Goal: Information Seeking & Learning: Learn about a topic

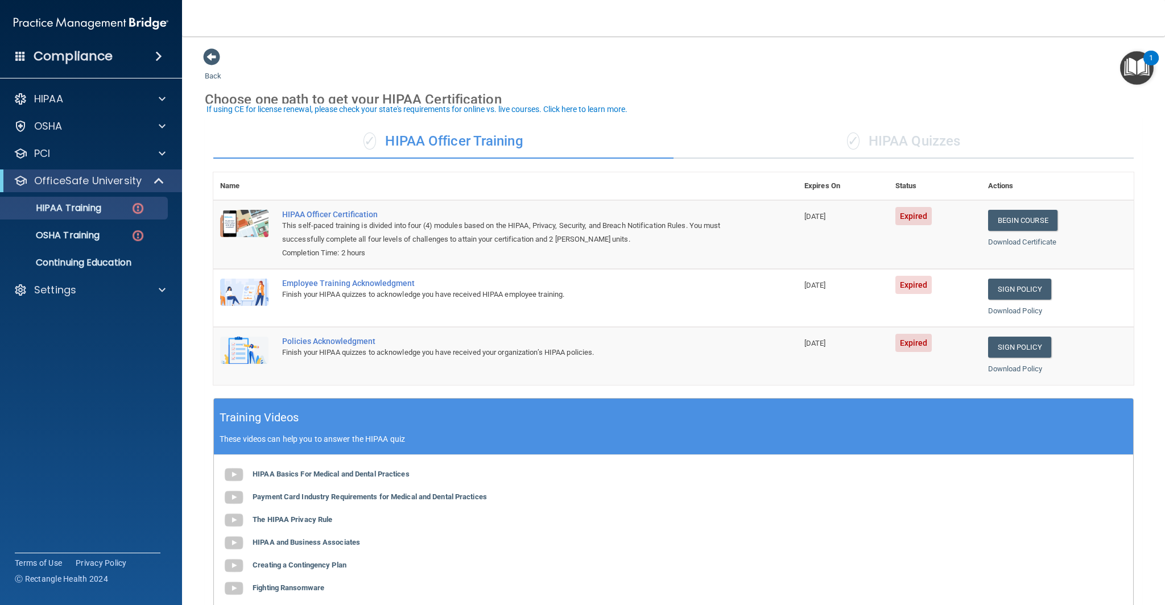
scroll to position [6, 0]
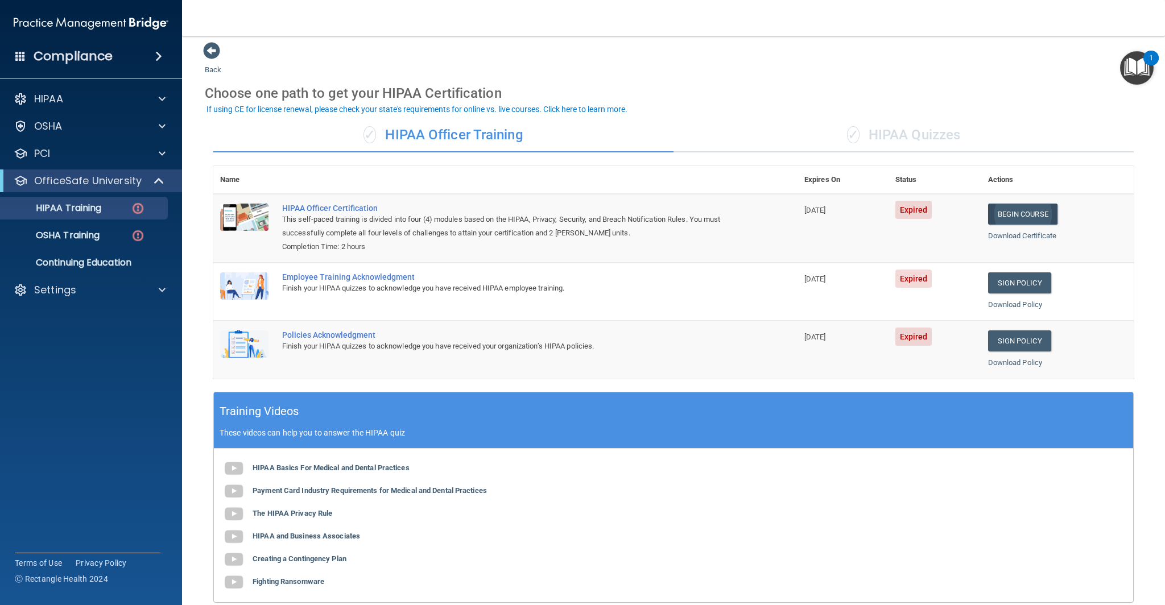
click at [1017, 216] on link "Begin Course" at bounding box center [1022, 214] width 69 height 21
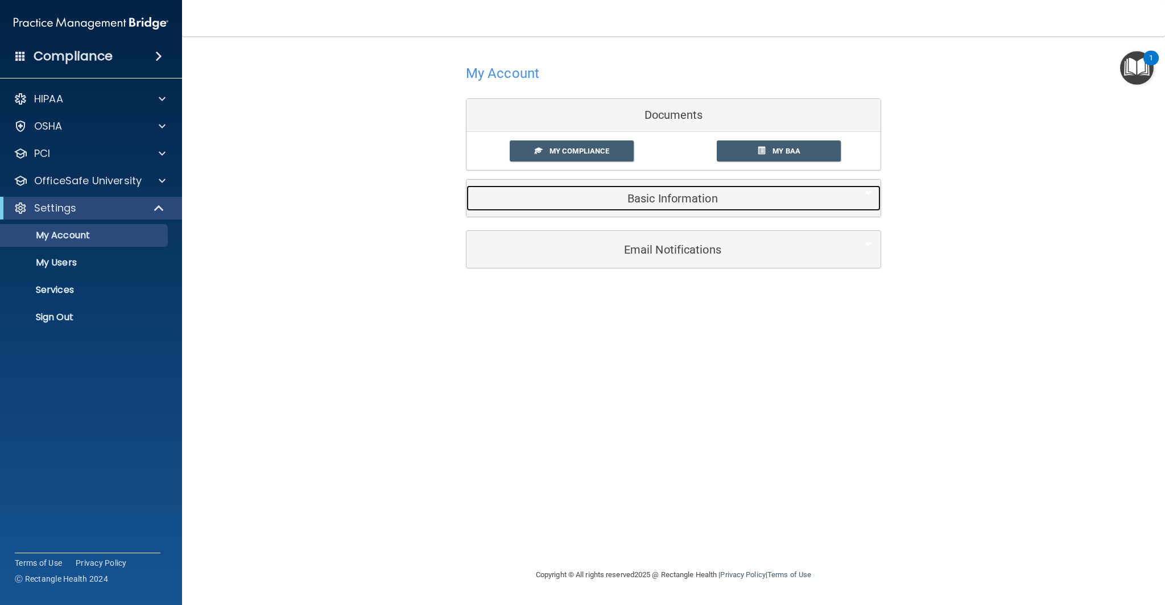
click at [683, 200] on h5 "Basic Information" at bounding box center [656, 198] width 362 height 13
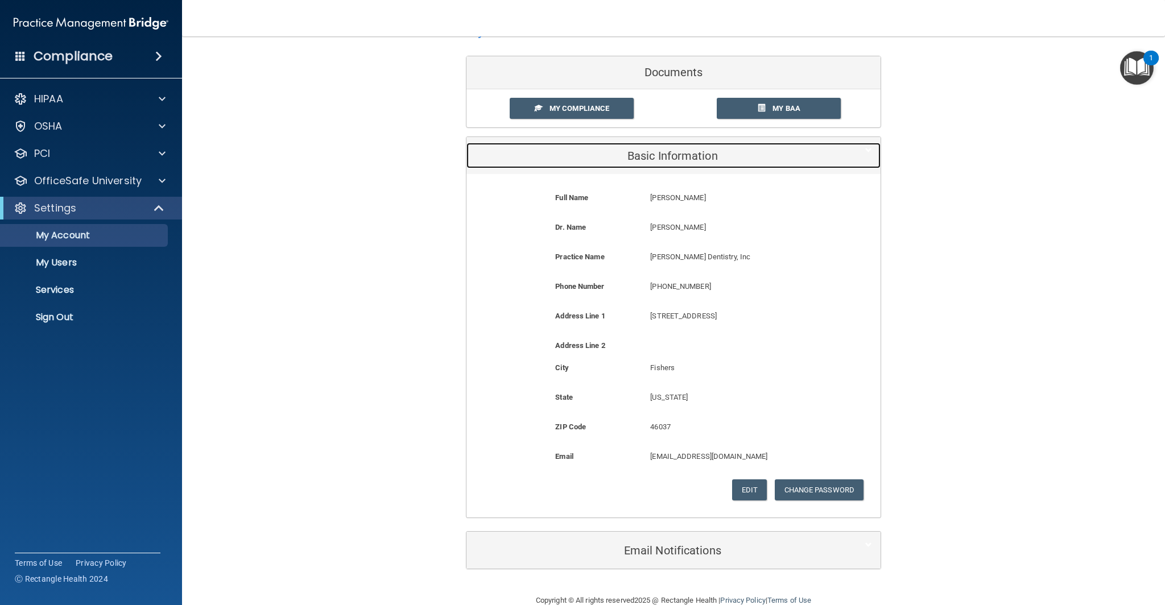
scroll to position [65, 0]
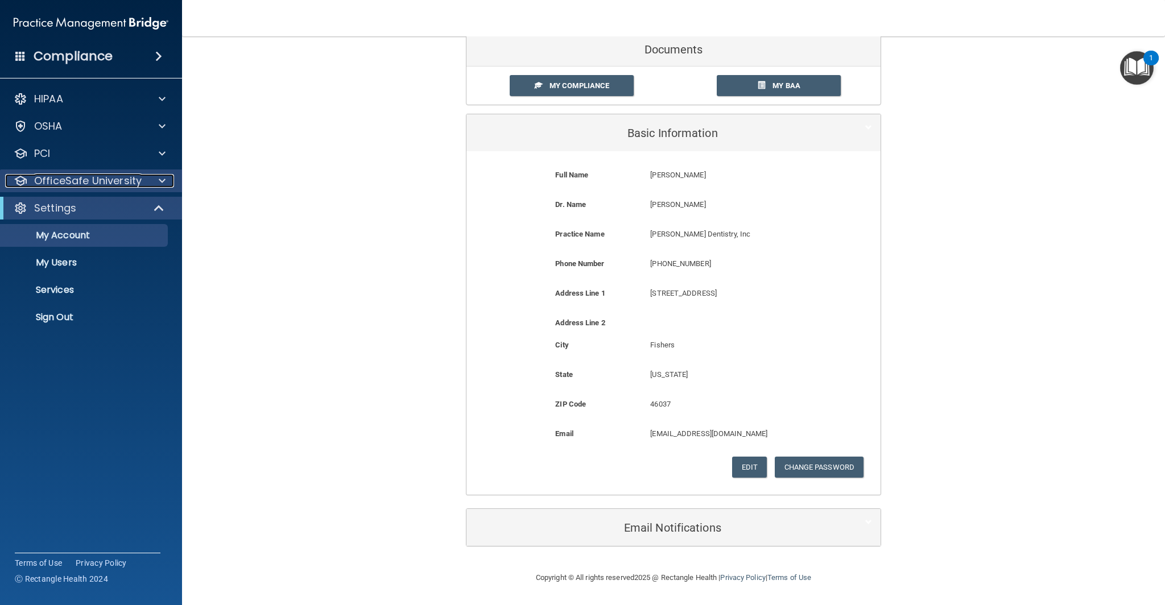
click at [146, 183] on div at bounding box center [160, 181] width 28 height 14
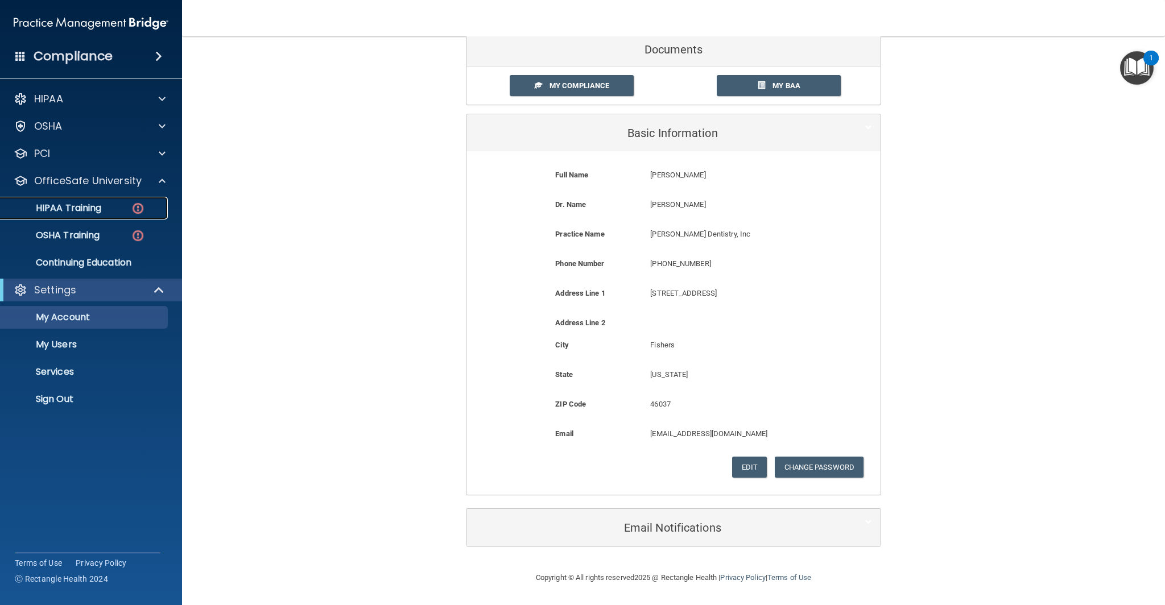
click at [94, 208] on p "HIPAA Training" at bounding box center [54, 207] width 94 height 11
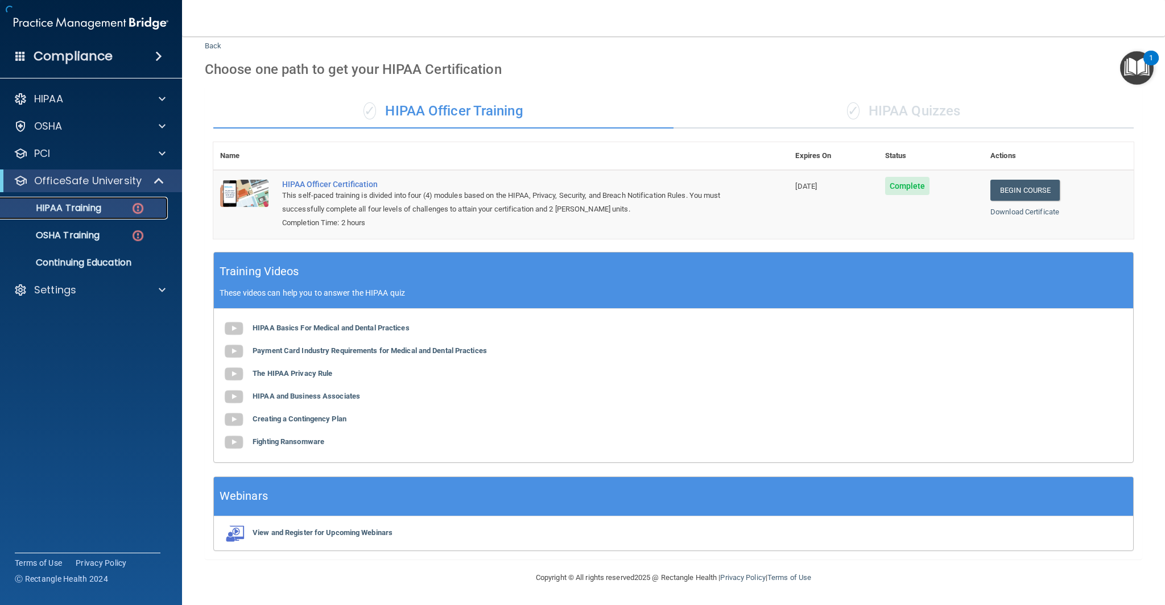
scroll to position [146, 0]
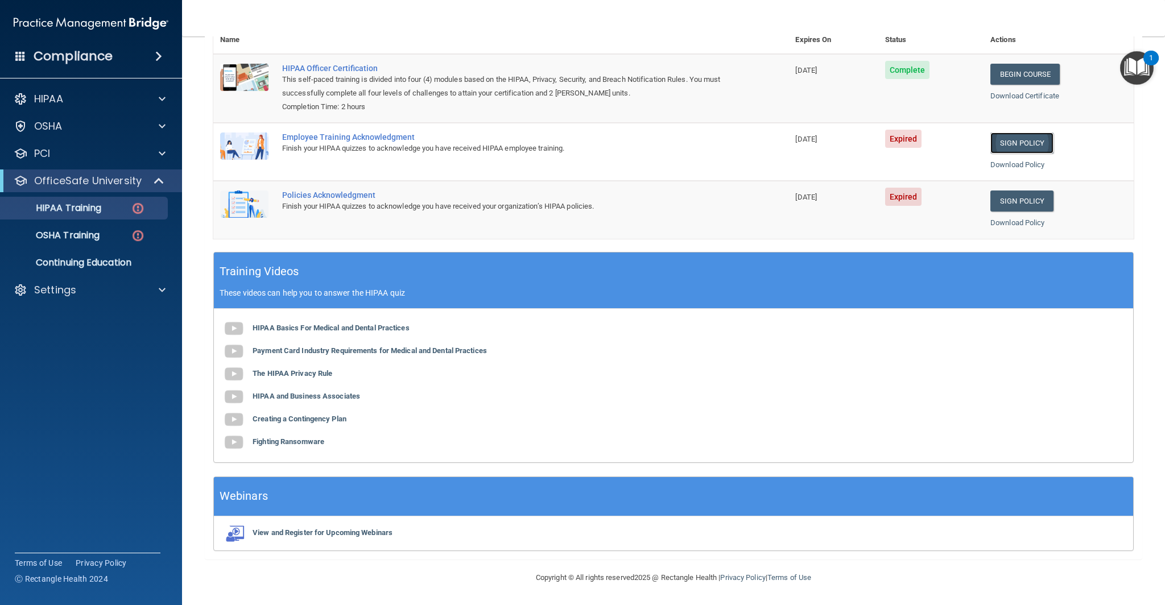
click at [1032, 144] on link "Sign Policy" at bounding box center [1021, 143] width 63 height 21
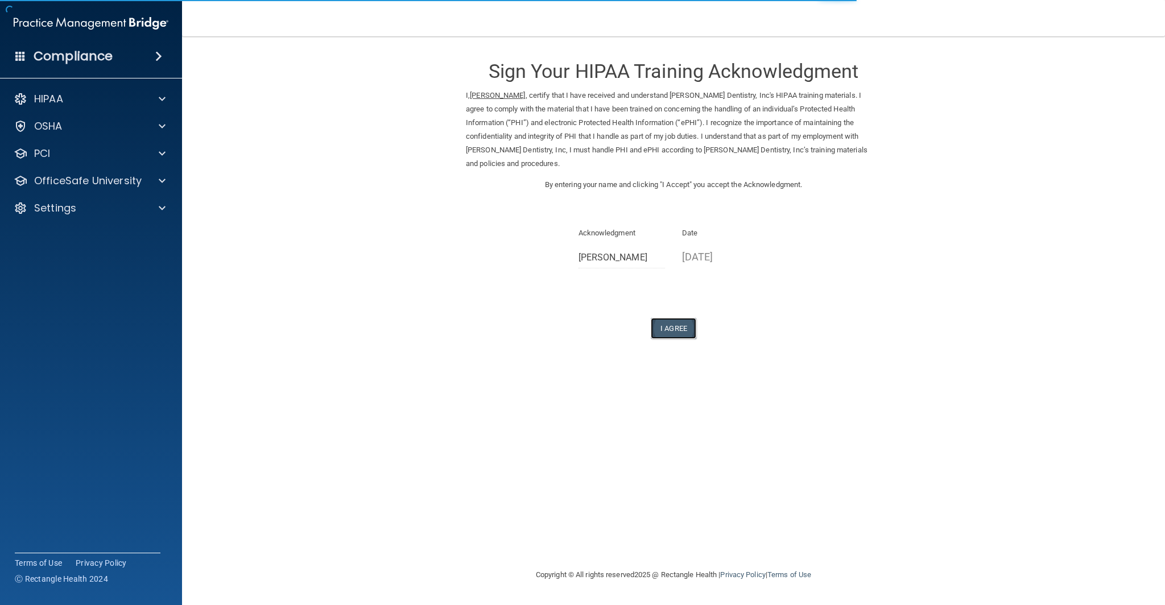
click at [687, 325] on button "I Agree" at bounding box center [674, 328] width 46 height 21
click at [680, 328] on button "I Agree" at bounding box center [674, 328] width 46 height 21
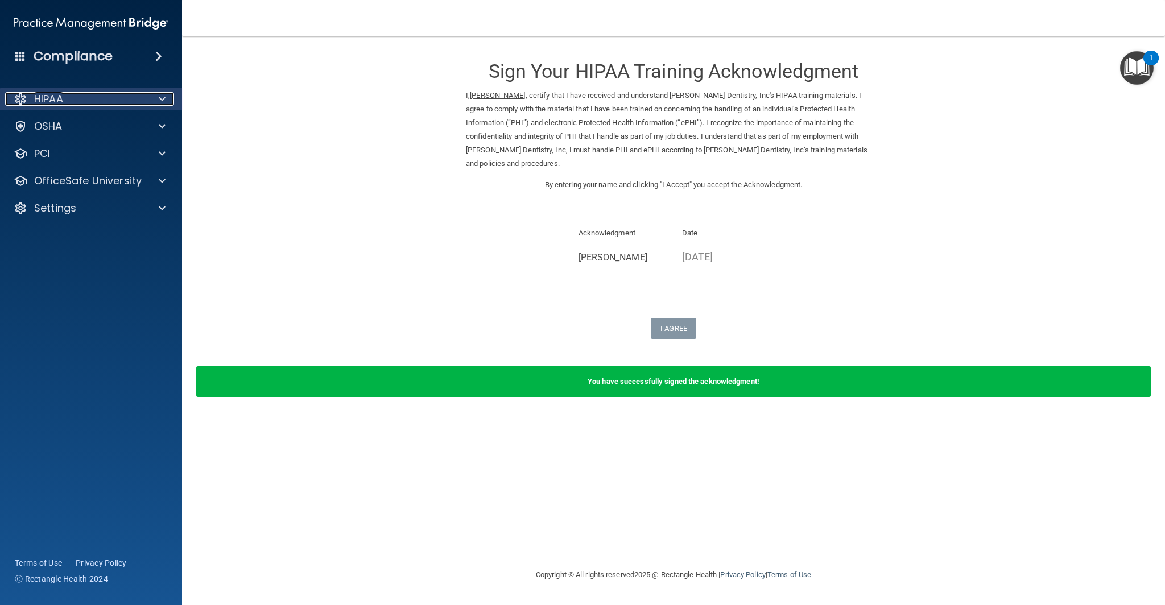
click at [164, 102] on span at bounding box center [162, 99] width 7 height 14
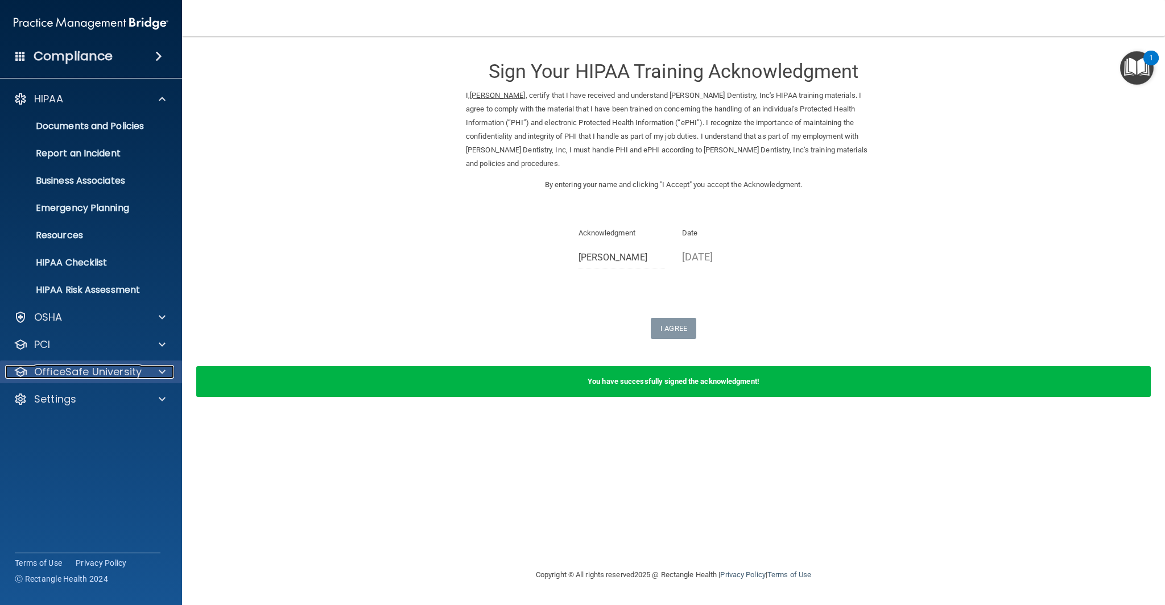
click at [135, 378] on p "OfficeSafe University" at bounding box center [87, 372] width 107 height 14
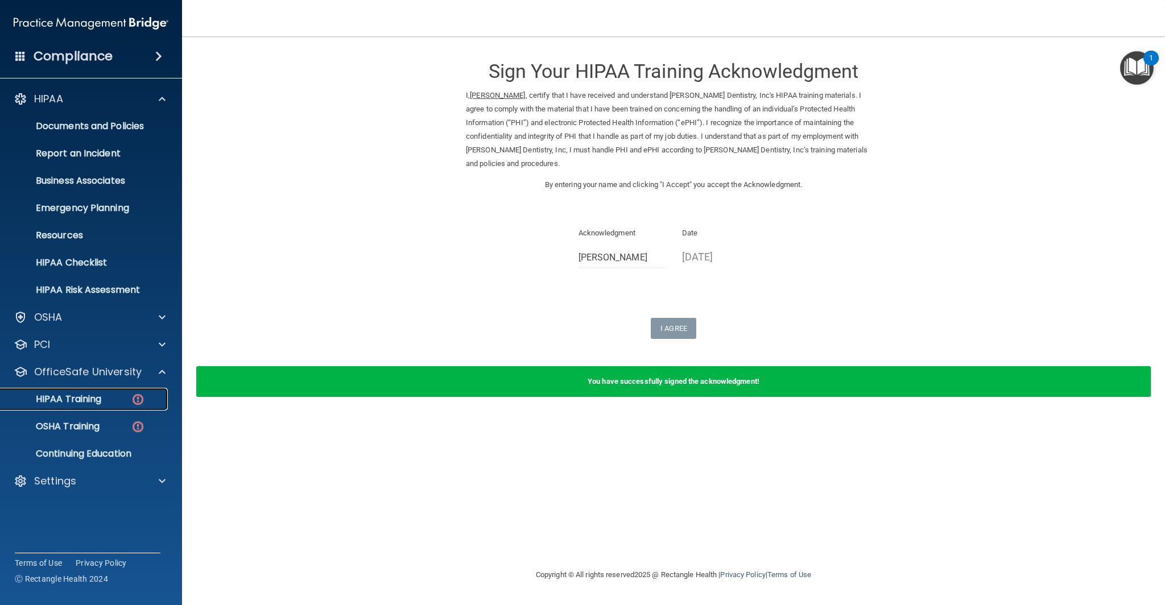
click at [102, 402] on div "HIPAA Training" at bounding box center [84, 399] width 155 height 11
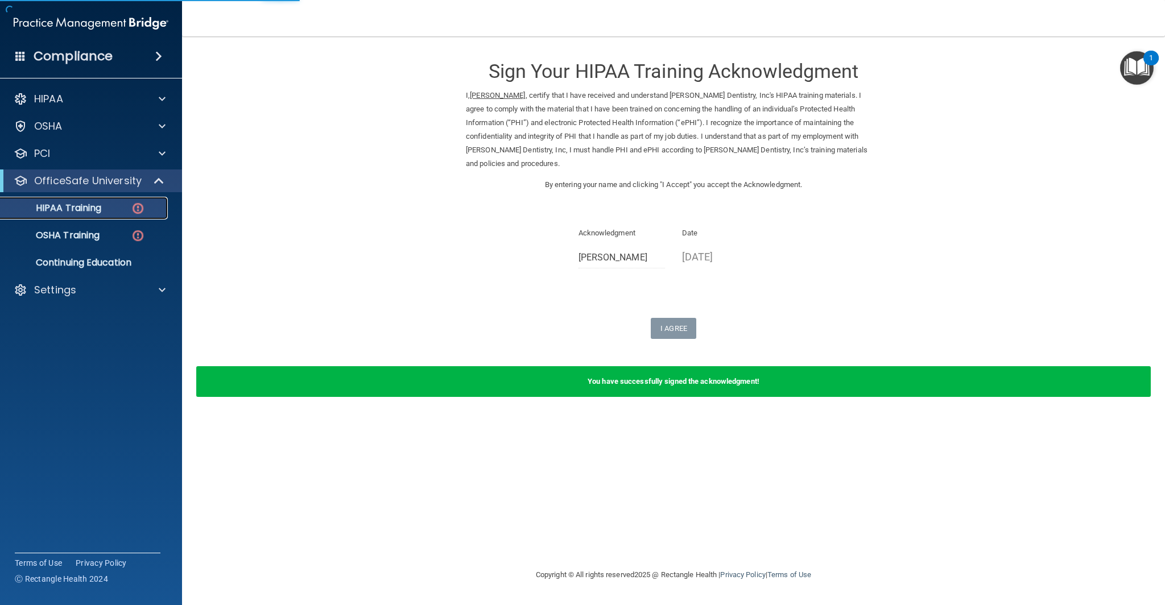
click at [97, 203] on p "HIPAA Training" at bounding box center [54, 207] width 94 height 11
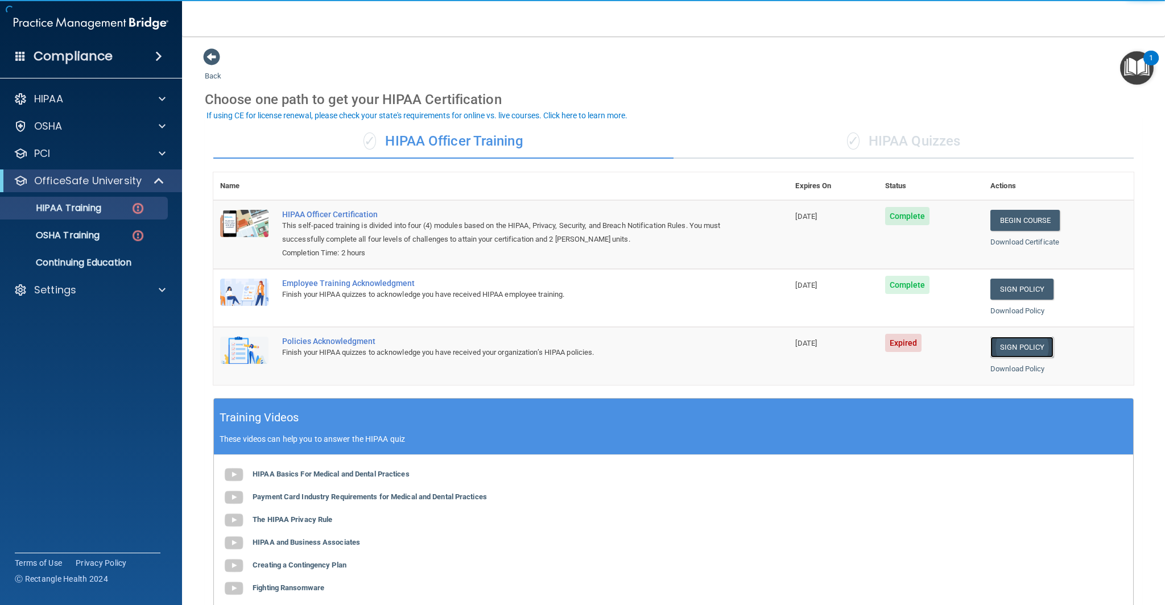
click at [1028, 354] on link "Sign Policy" at bounding box center [1021, 347] width 63 height 21
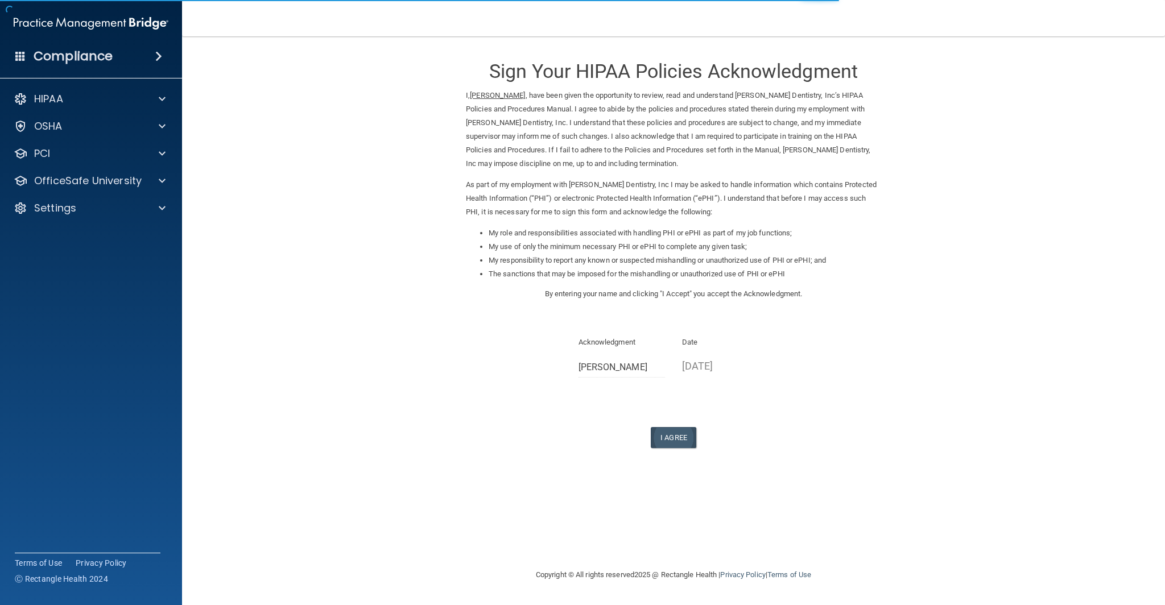
drag, startPoint x: 691, startPoint y: 438, endPoint x: 681, endPoint y: 442, distance: 11.0
click at [691, 438] on button "I Agree" at bounding box center [674, 437] width 46 height 21
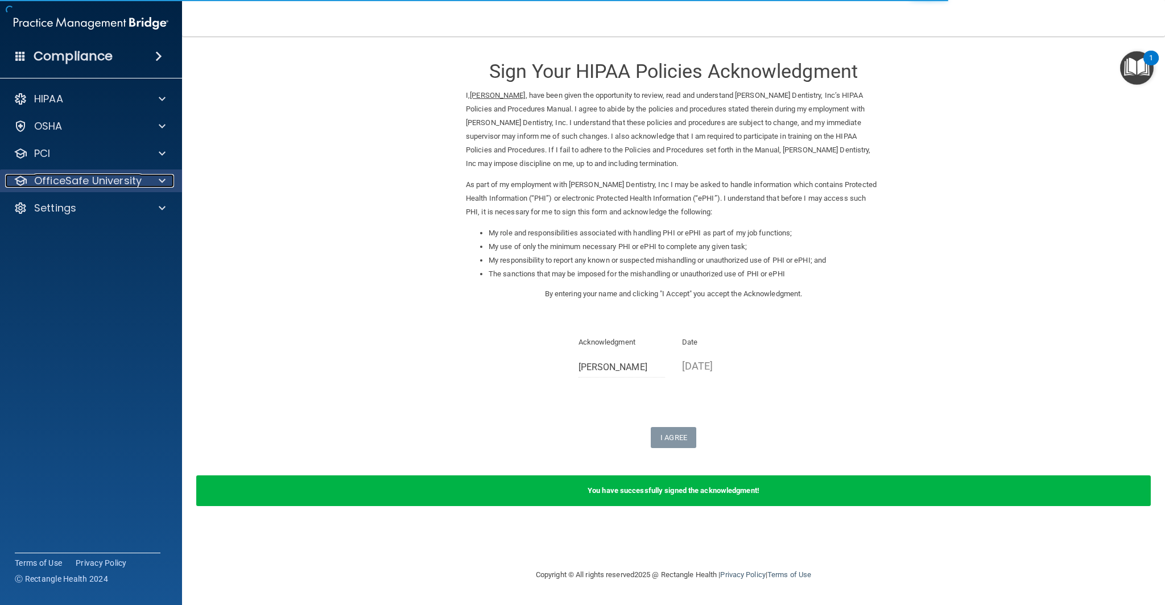
click at [160, 184] on span at bounding box center [162, 181] width 7 height 14
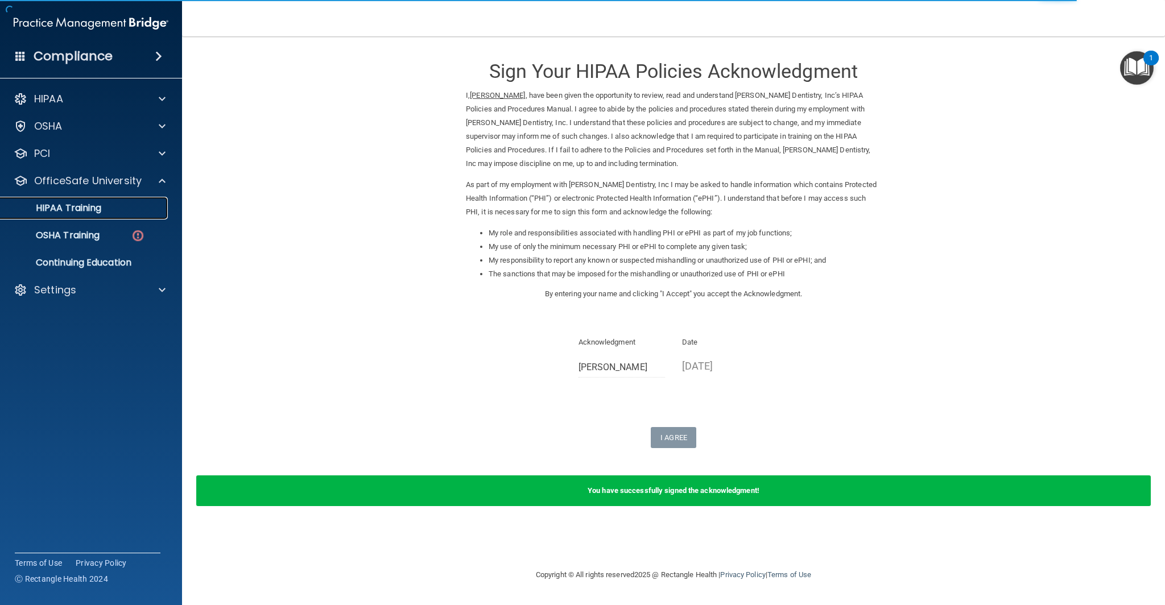
click at [89, 214] on link "HIPAA Training" at bounding box center [78, 208] width 179 height 23
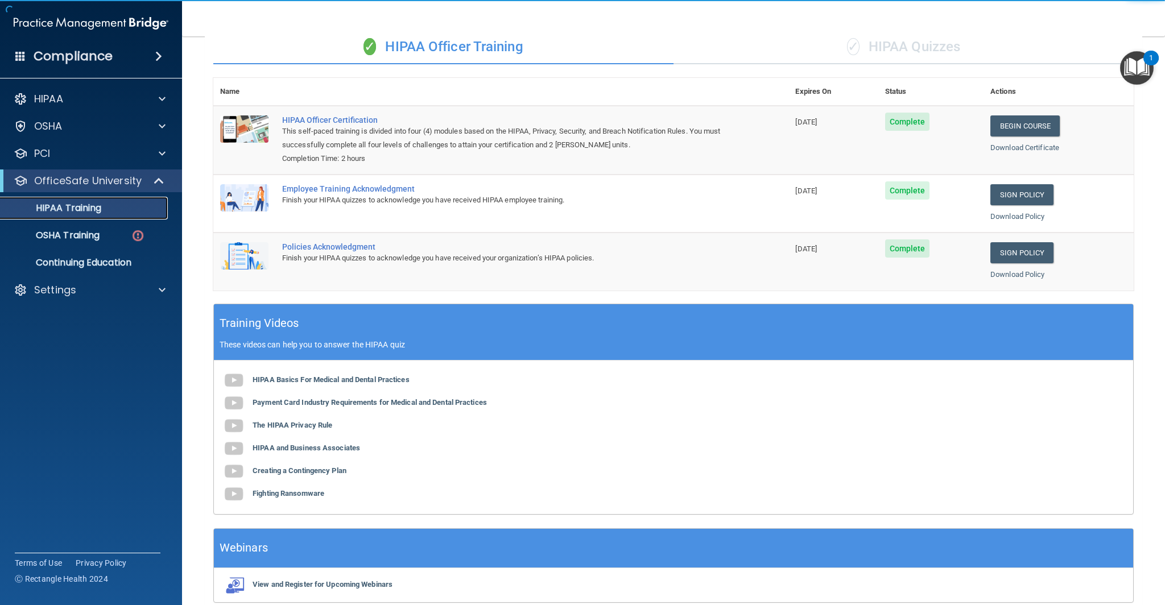
scroll to position [146, 0]
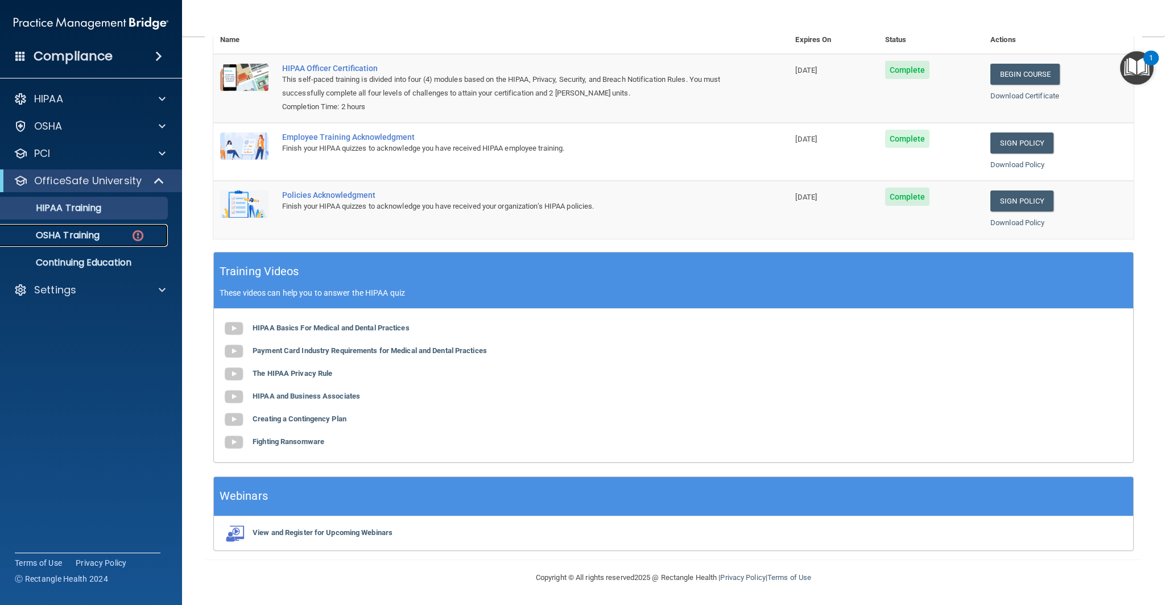
click at [87, 234] on p "OSHA Training" at bounding box center [53, 235] width 92 height 11
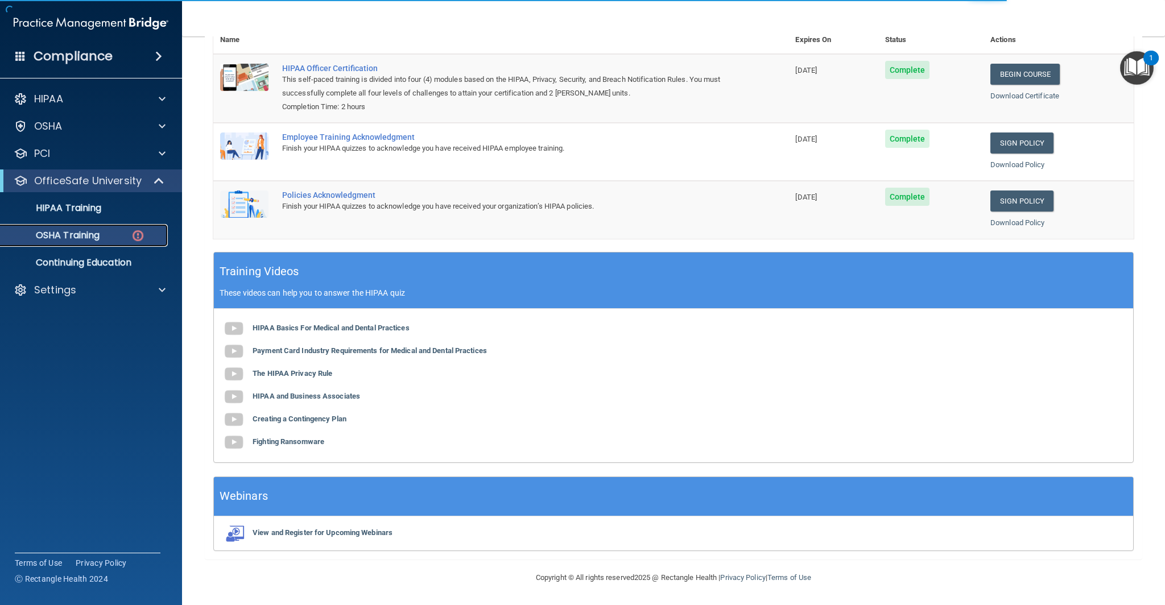
click at [132, 236] on img at bounding box center [138, 236] width 14 height 14
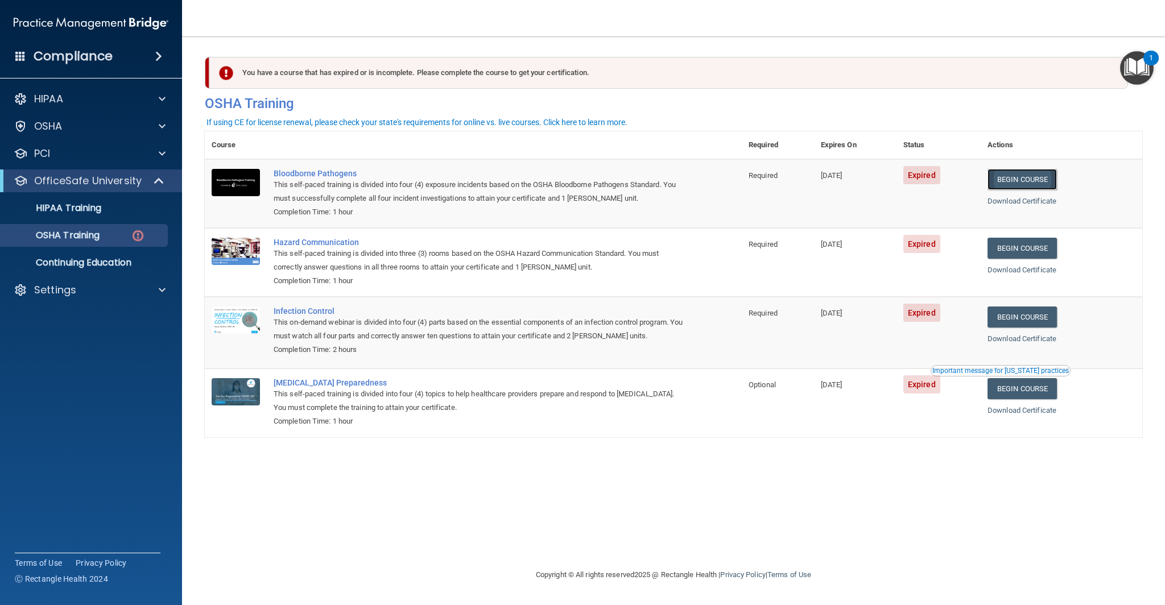
click at [1044, 181] on link "Begin Course" at bounding box center [1021, 179] width 69 height 21
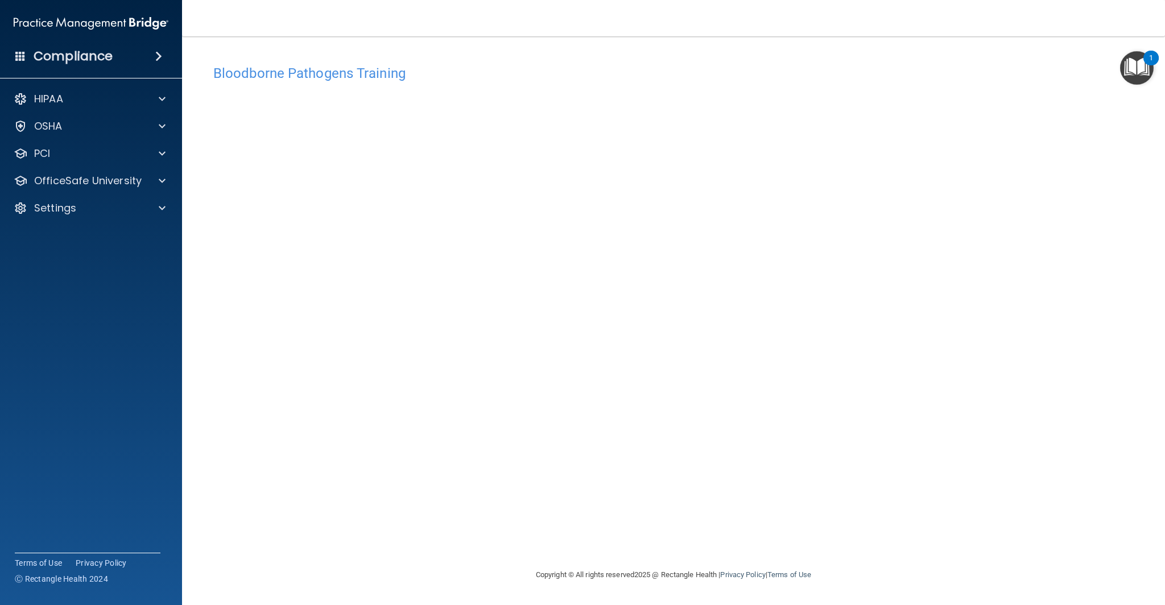
click at [678, 462] on div "Bloodborne Pathogens Training This course doesn’t expire until [DATE]. Are you …" at bounding box center [673, 313] width 937 height 509
click at [170, 181] on div at bounding box center [160, 181] width 28 height 14
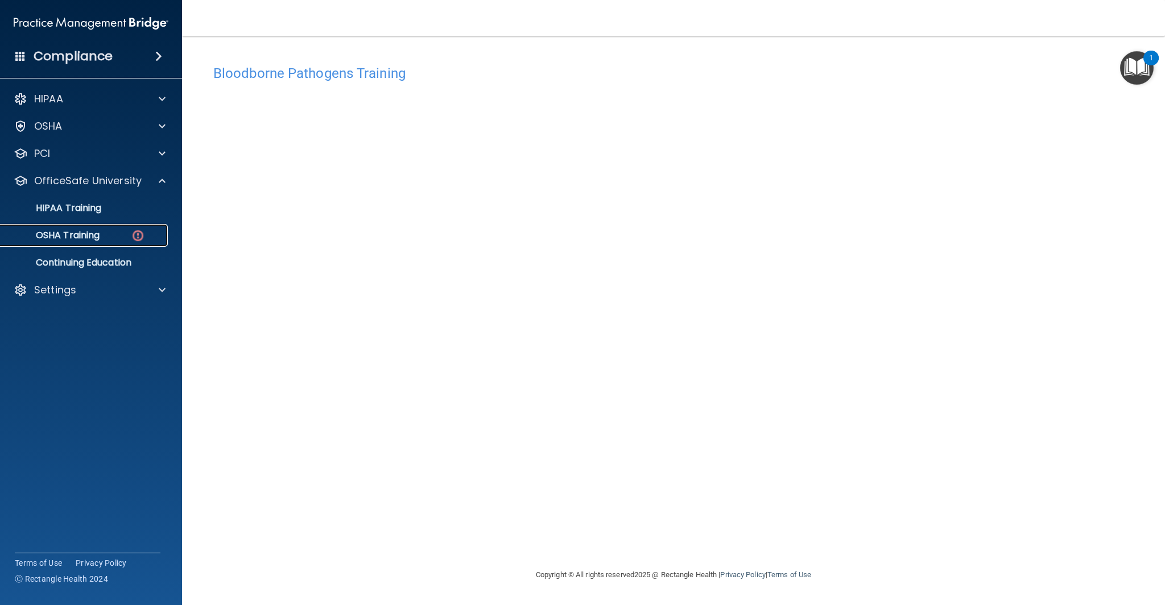
click at [121, 234] on div "OSHA Training" at bounding box center [84, 235] width 155 height 11
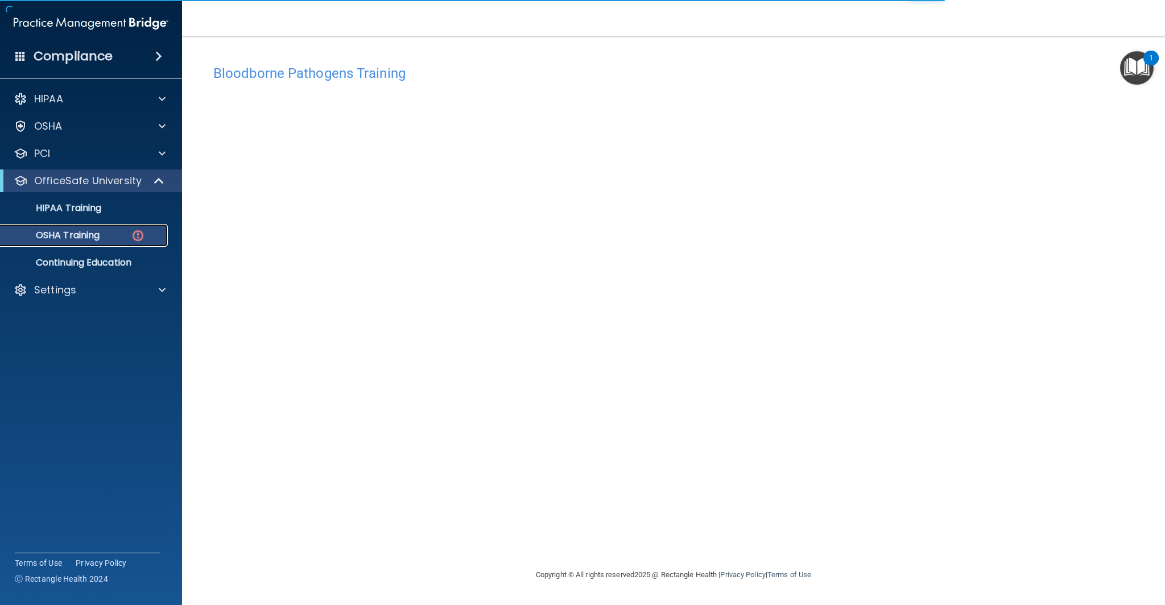
click at [81, 239] on p "OSHA Training" at bounding box center [53, 235] width 92 height 11
click at [91, 234] on p "OSHA Training" at bounding box center [53, 235] width 92 height 11
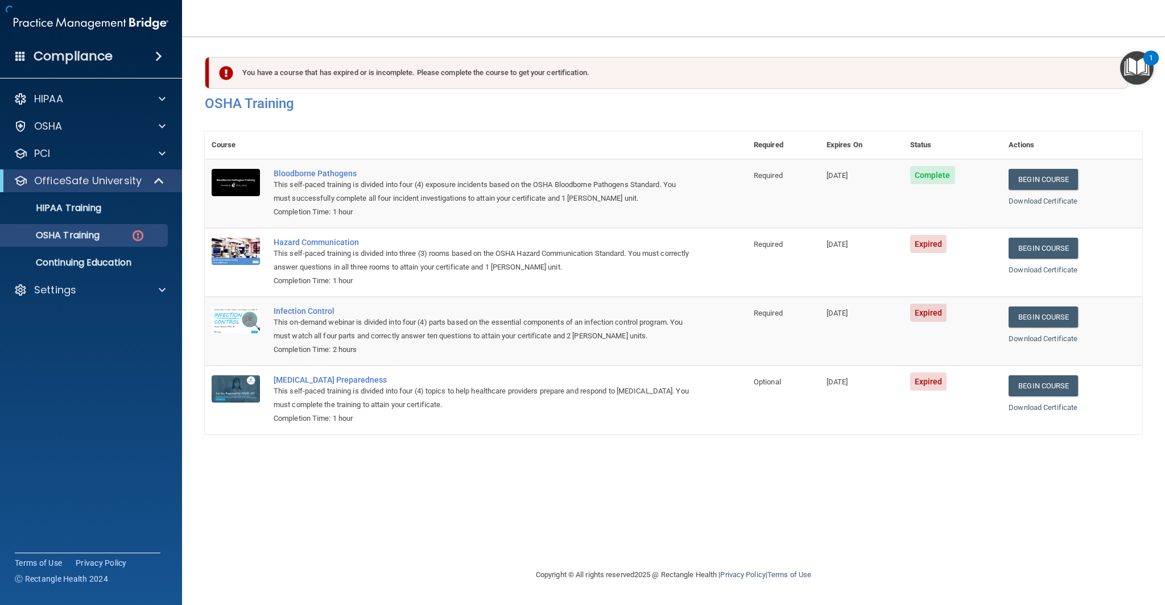
click at [667, 143] on th at bounding box center [507, 145] width 480 height 28
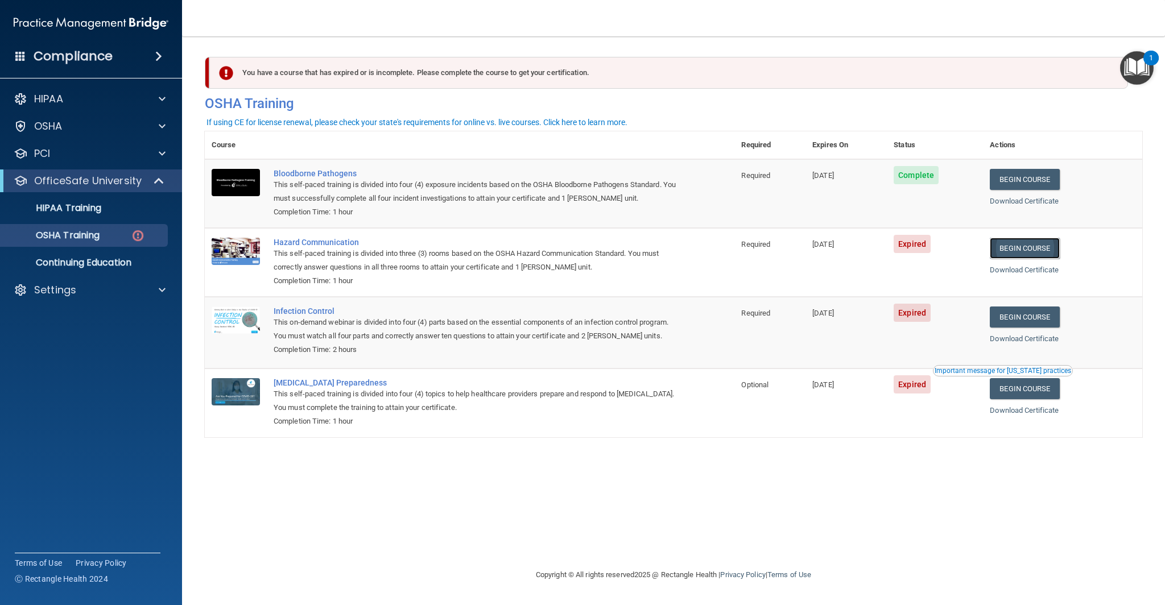
click at [1045, 250] on link "Begin Course" at bounding box center [1024, 248] width 69 height 21
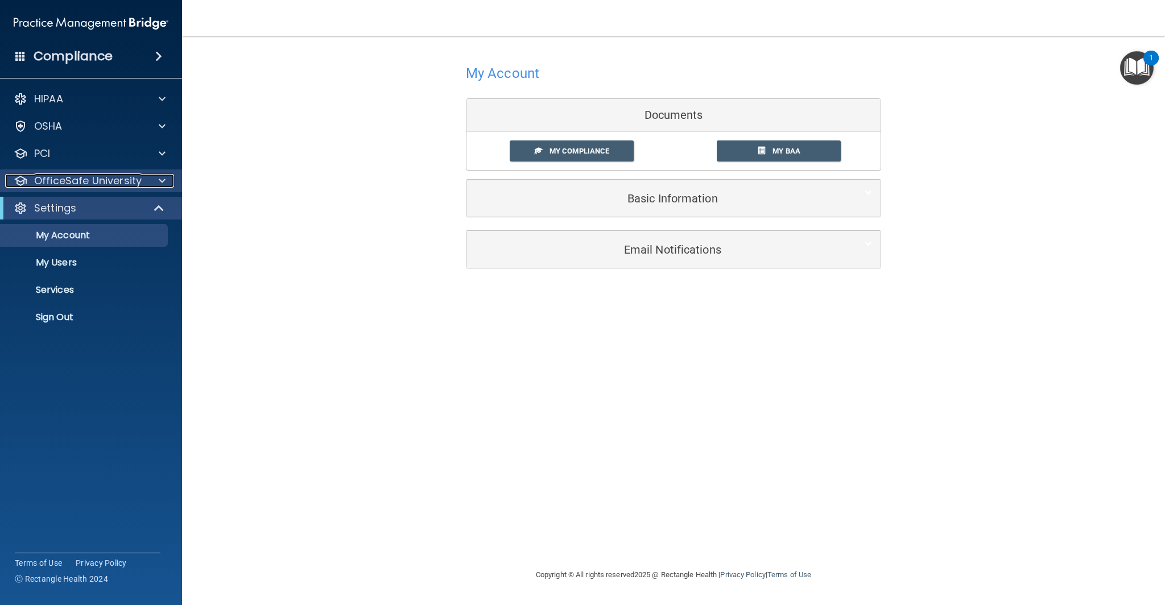
click at [142, 180] on div "OfficeSafe University" at bounding box center [75, 181] width 141 height 14
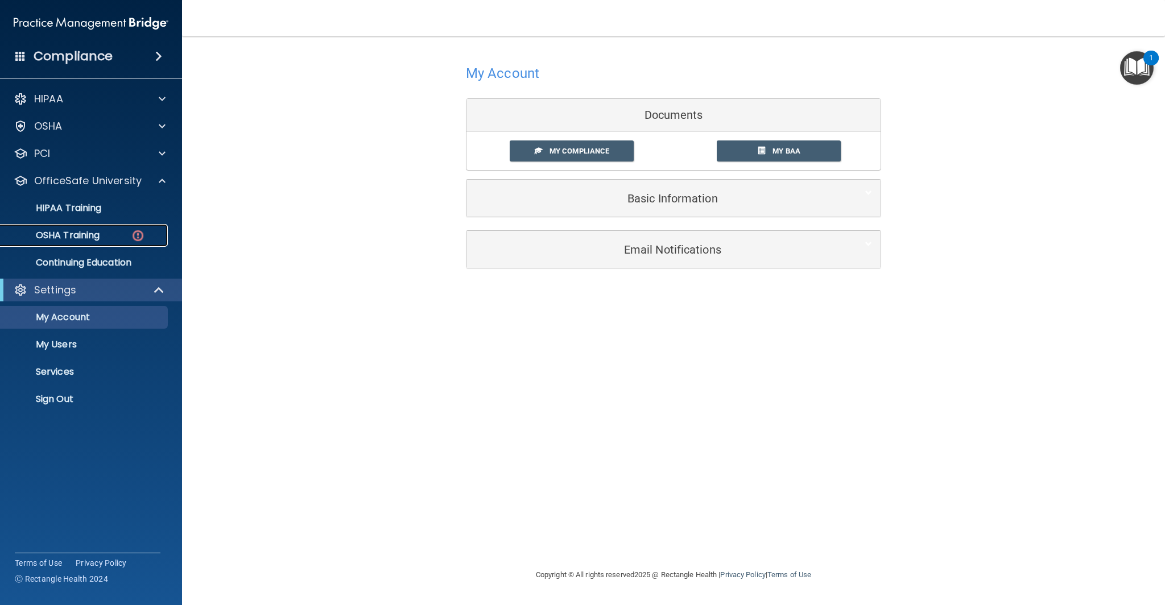
click at [86, 238] on p "OSHA Training" at bounding box center [53, 235] width 92 height 11
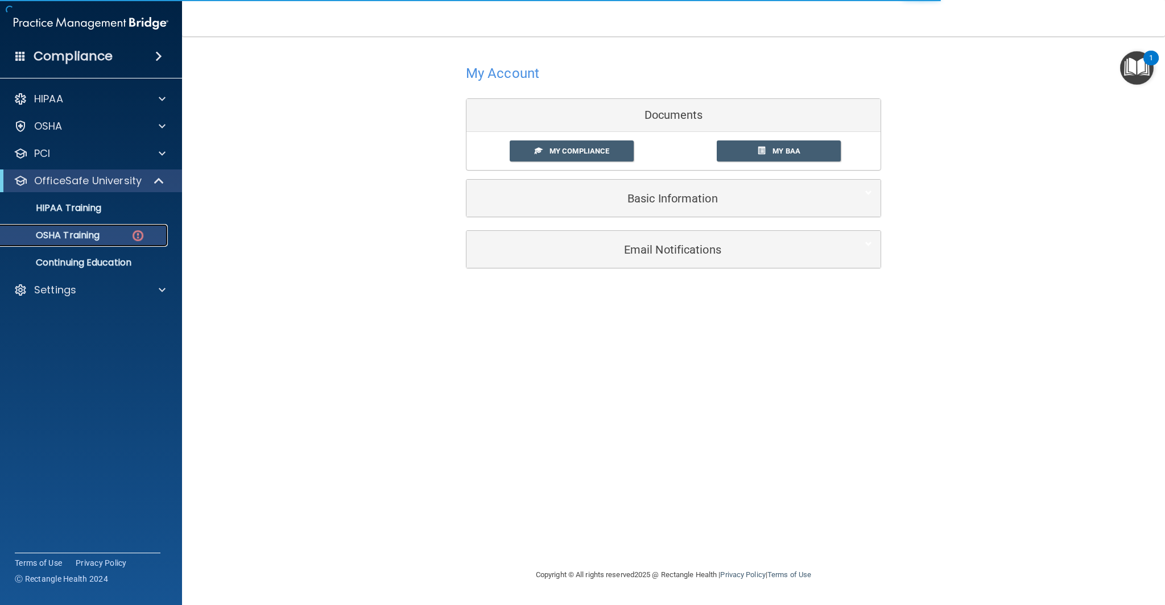
click at [135, 235] on img at bounding box center [138, 236] width 14 height 14
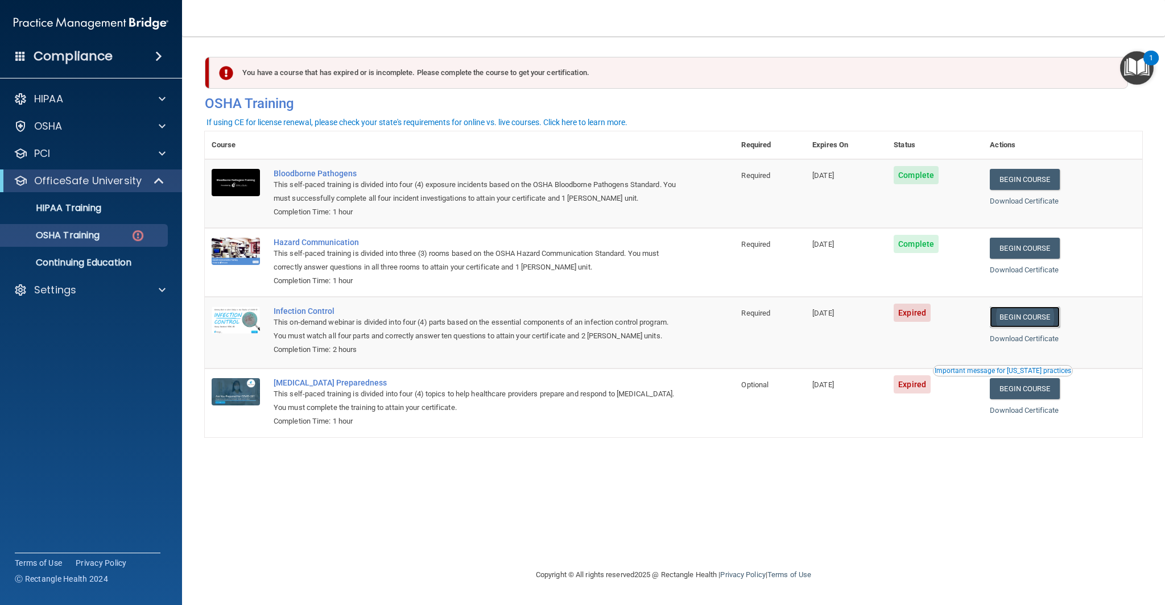
click at [1051, 321] on link "Begin Course" at bounding box center [1024, 317] width 69 height 21
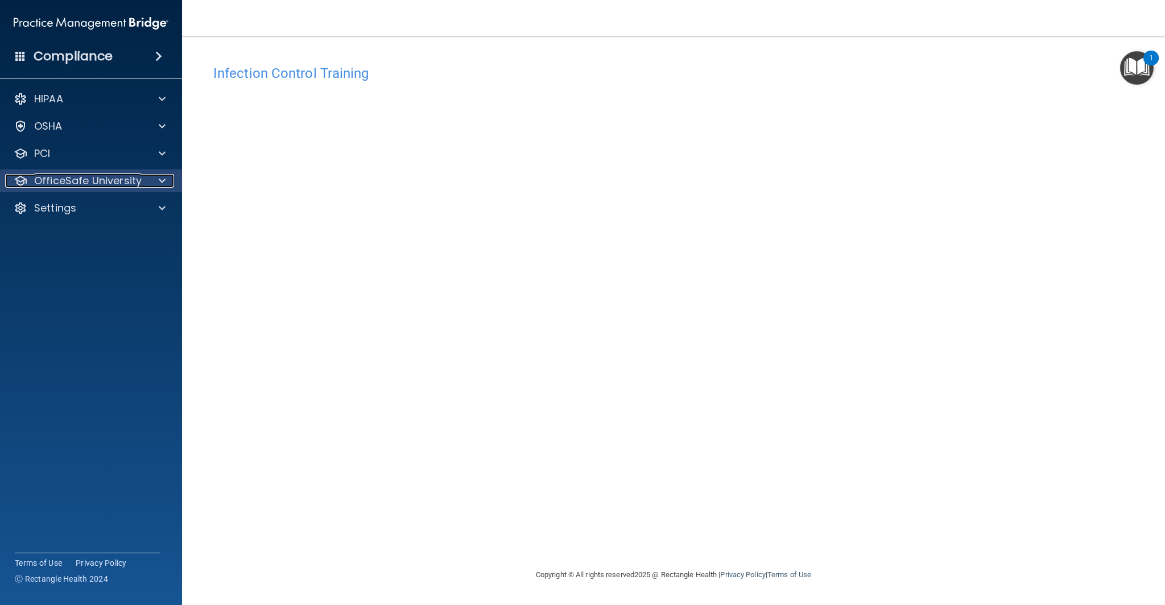
click at [99, 177] on p "OfficeSafe University" at bounding box center [87, 181] width 107 height 14
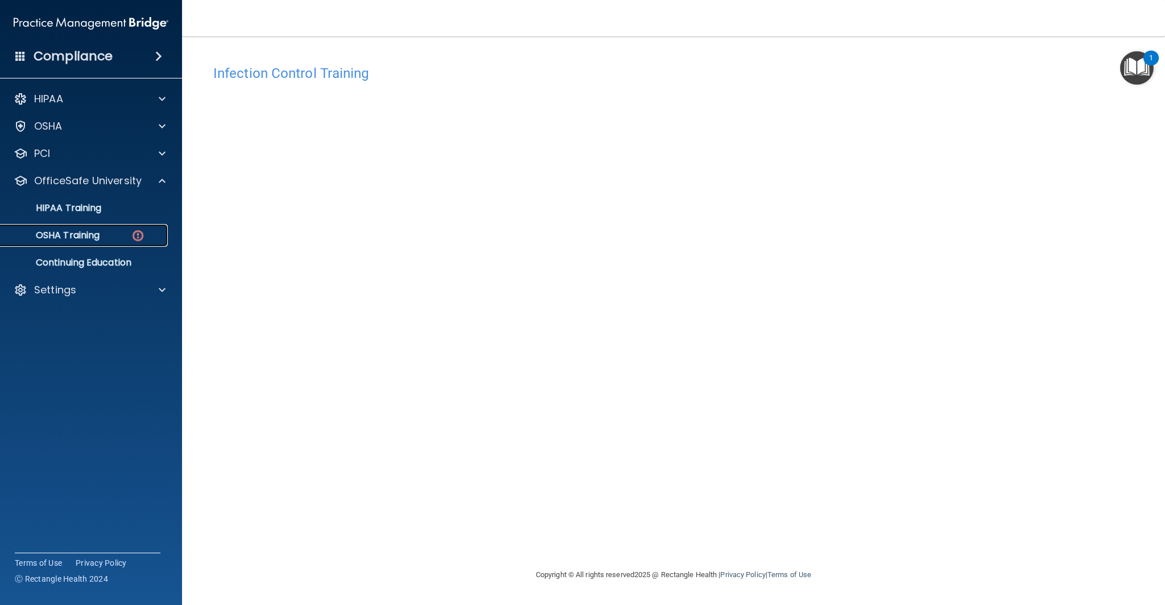
click at [104, 237] on div "OSHA Training" at bounding box center [84, 235] width 155 height 11
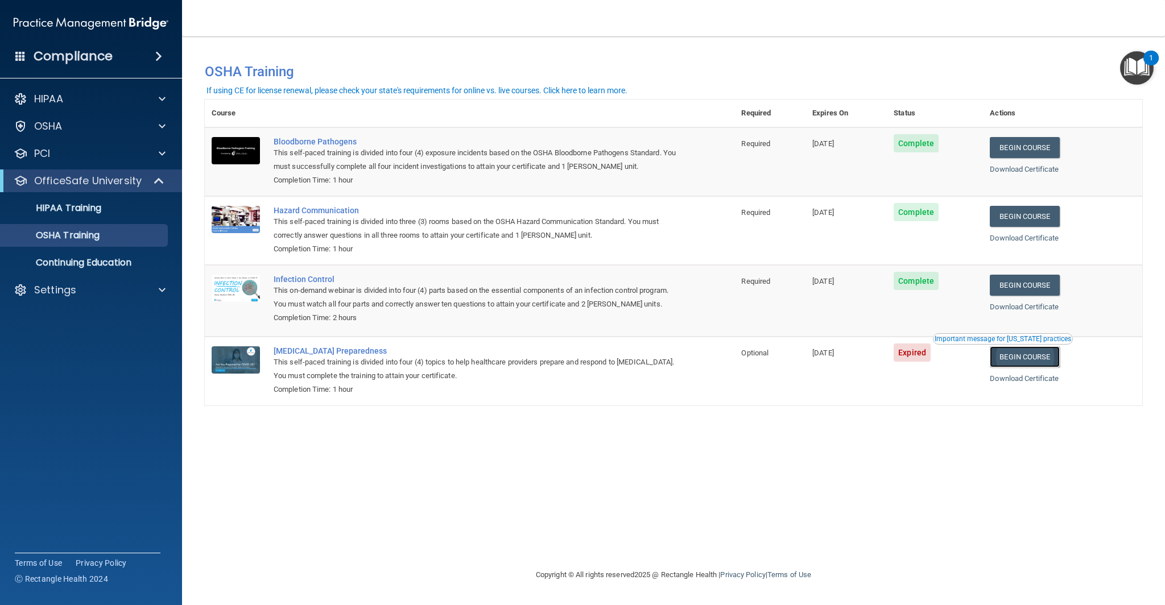
click at [1041, 364] on link "Begin Course" at bounding box center [1024, 356] width 69 height 21
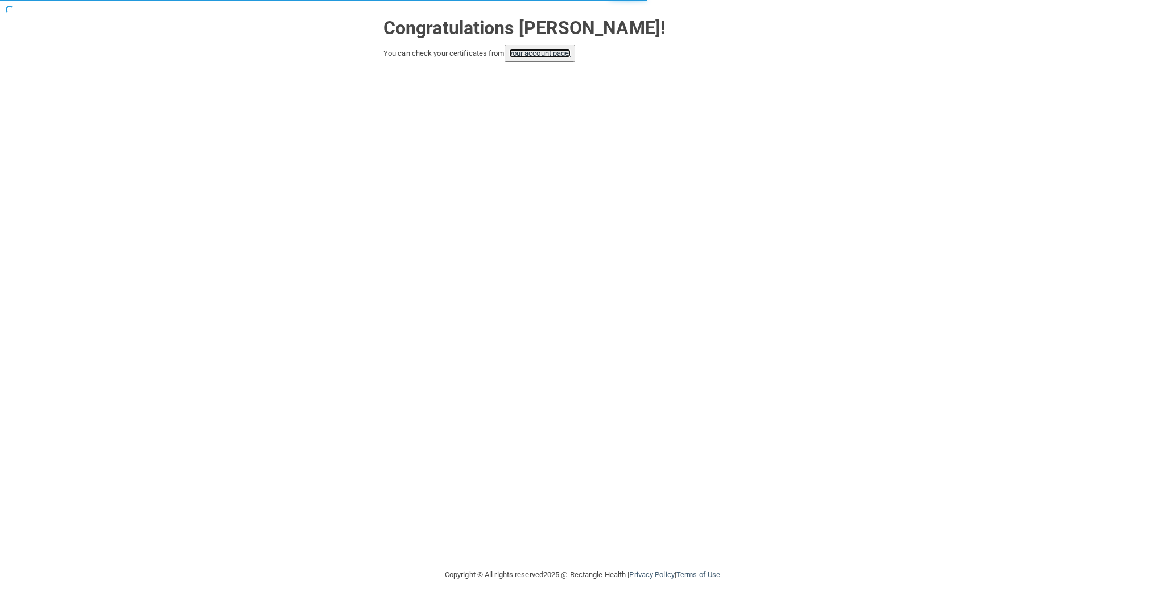
click at [535, 52] on link "your account page!" at bounding box center [540, 53] width 62 height 9
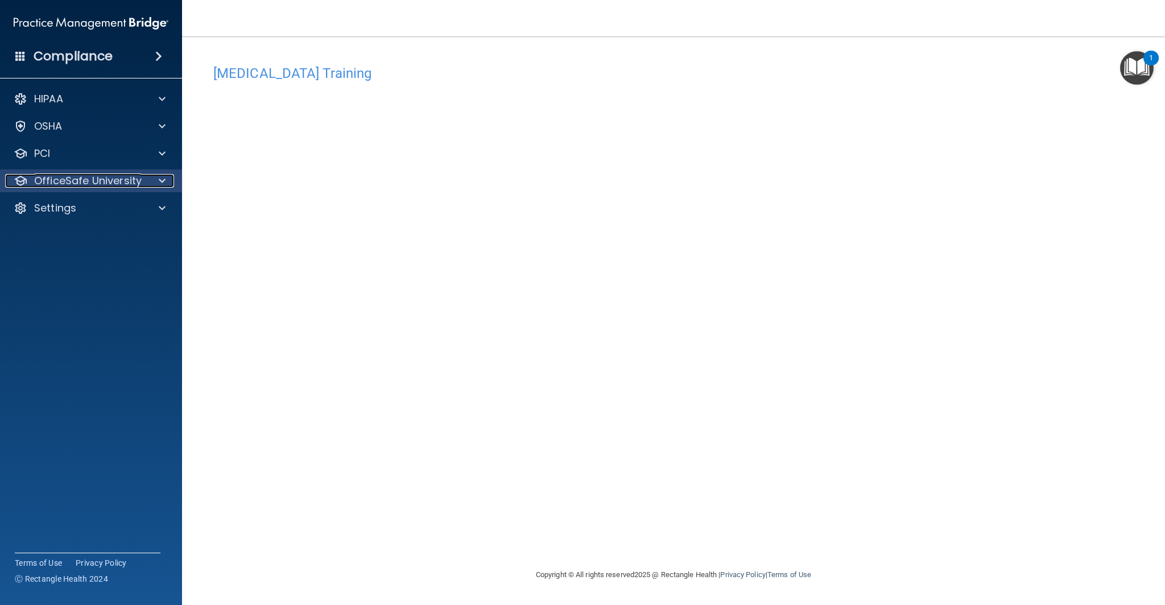
click at [129, 179] on p "OfficeSafe University" at bounding box center [87, 181] width 107 height 14
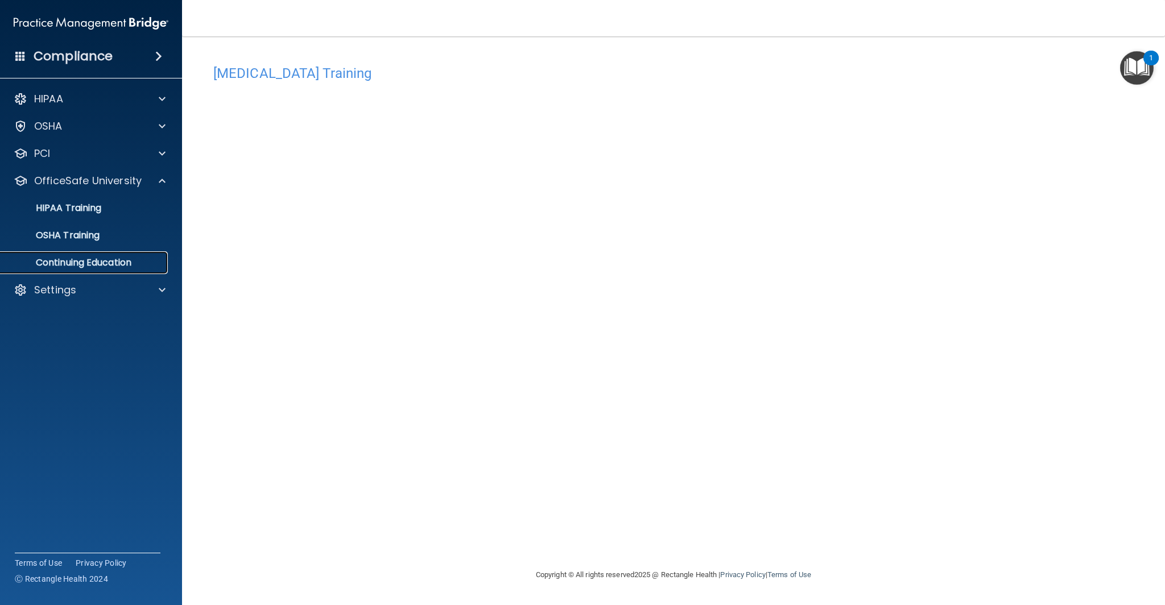
click at [104, 260] on p "Continuing Education" at bounding box center [84, 262] width 155 height 11
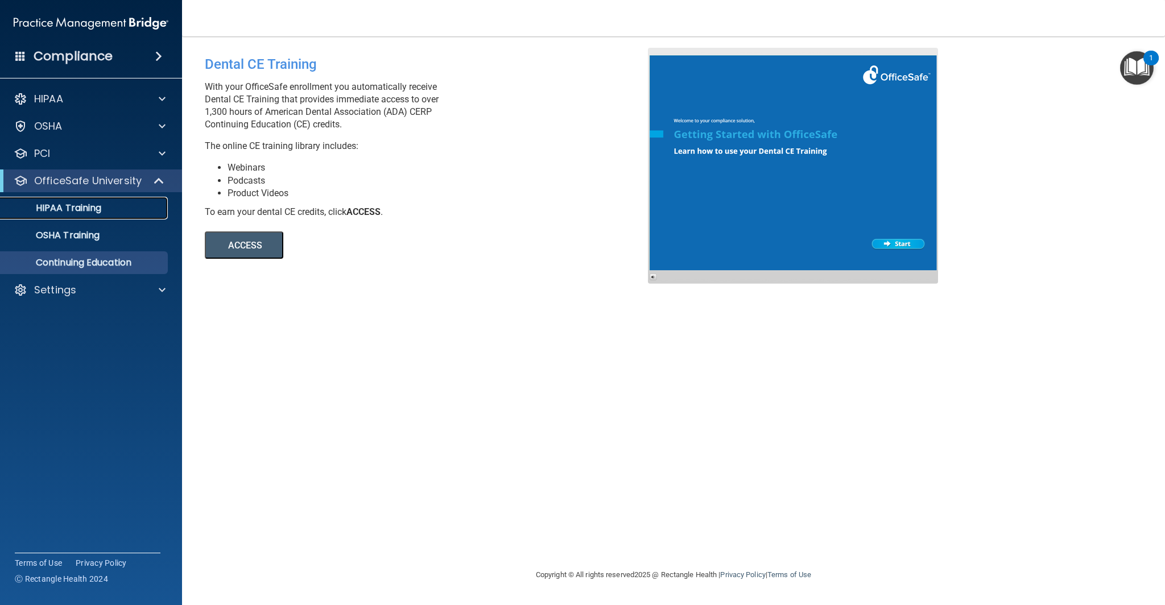
drag, startPoint x: 84, startPoint y: 199, endPoint x: 84, endPoint y: 204, distance: 5.7
click at [84, 199] on link "HIPAA Training" at bounding box center [78, 208] width 179 height 23
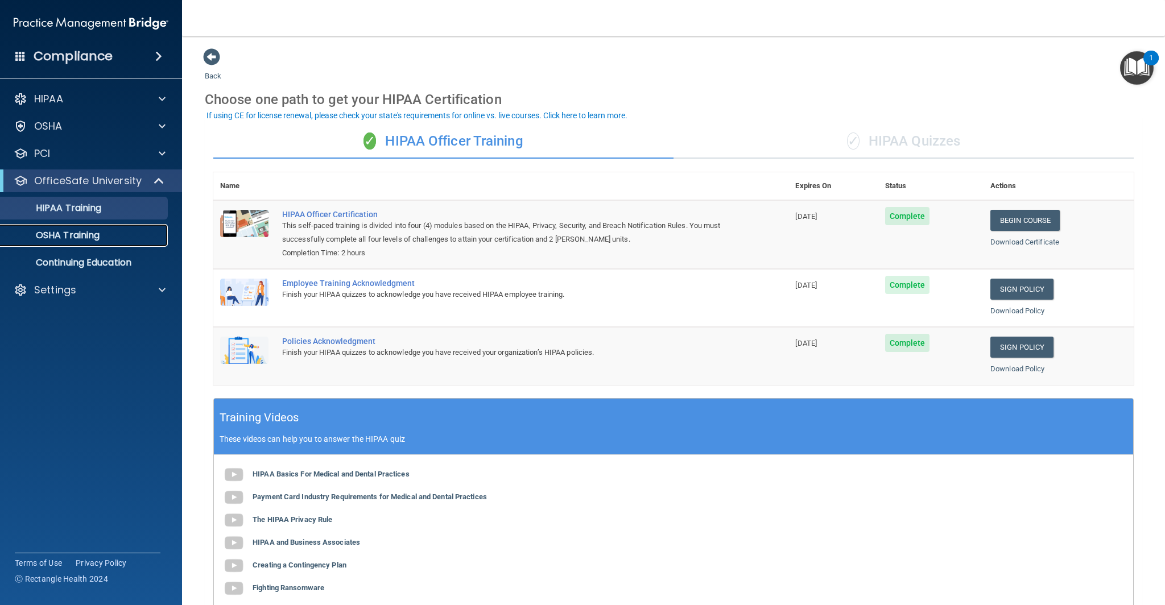
click at [91, 239] on p "OSHA Training" at bounding box center [53, 235] width 92 height 11
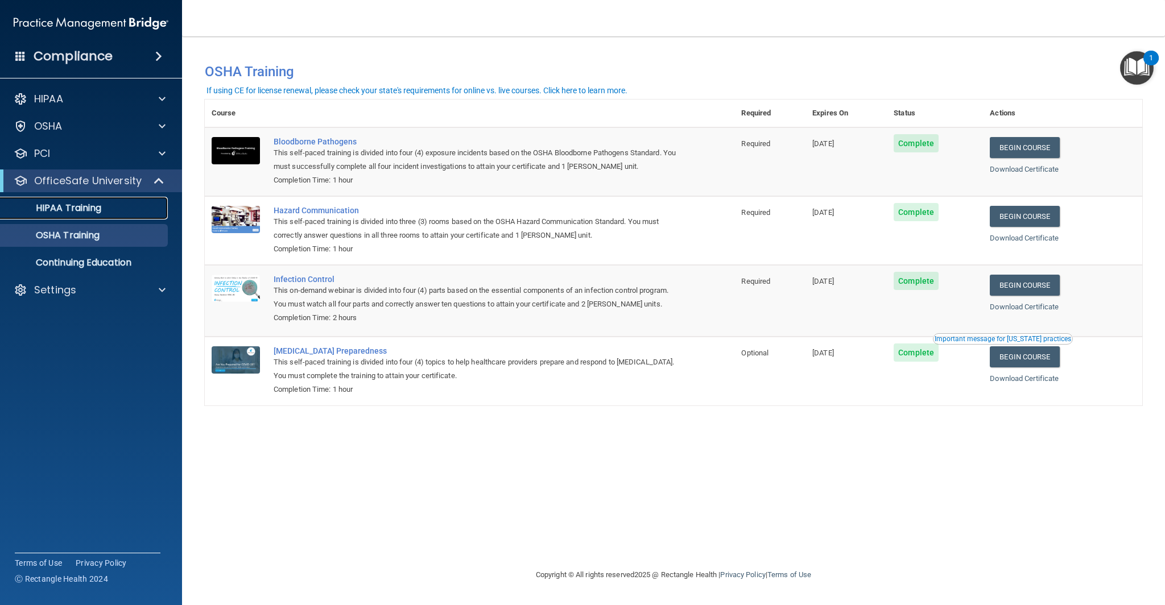
click at [90, 207] on p "HIPAA Training" at bounding box center [54, 207] width 94 height 11
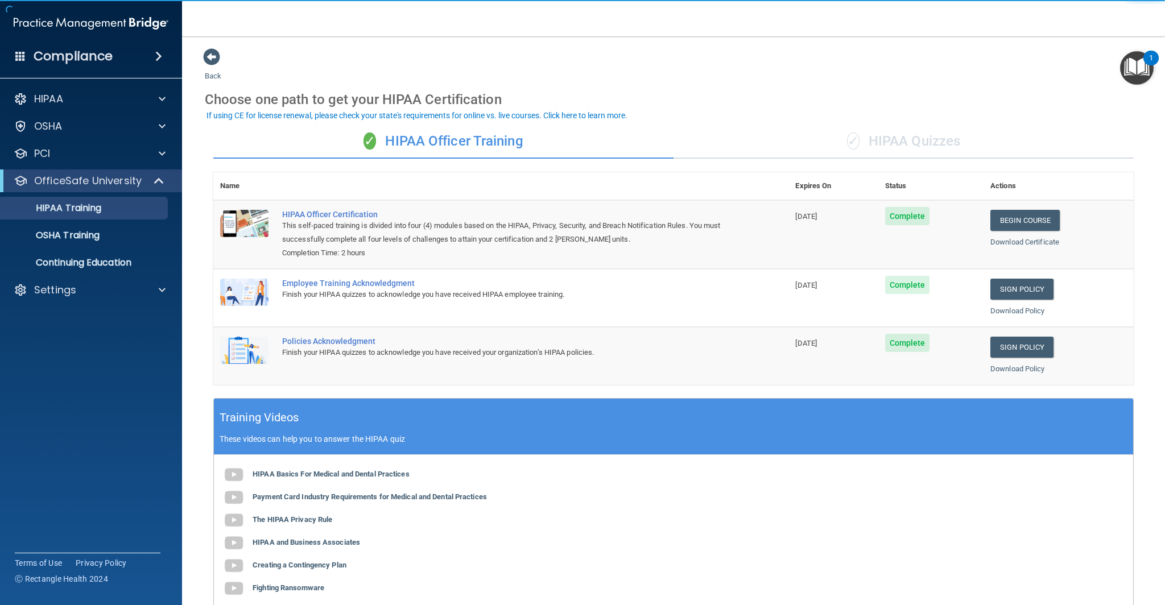
click at [886, 144] on div "✓ HIPAA Quizzes" at bounding box center [903, 142] width 460 height 34
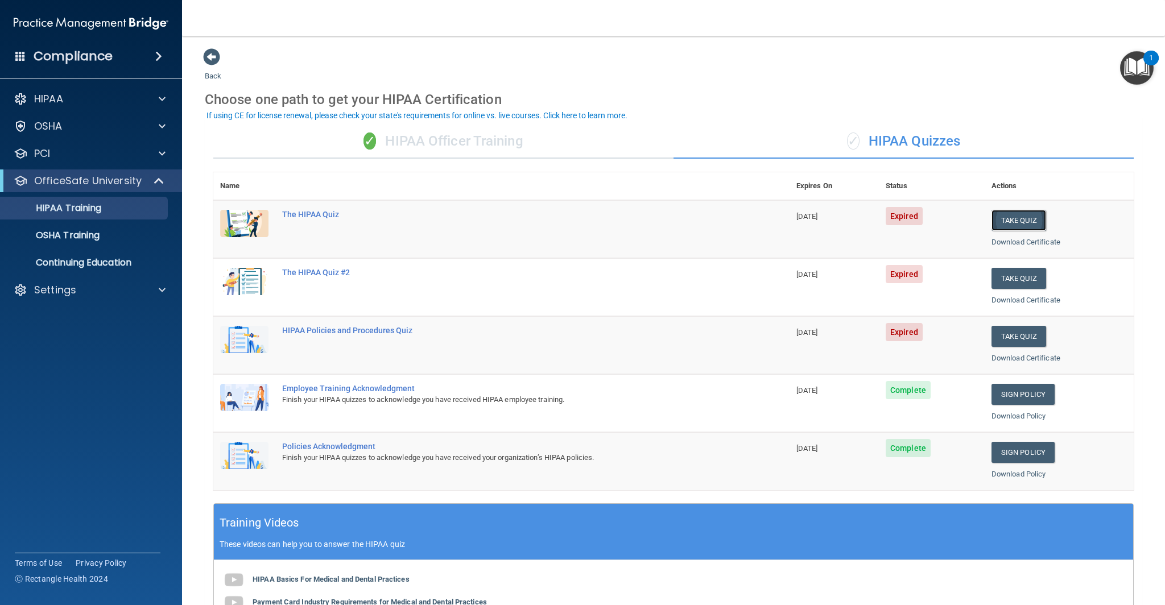
click at [1023, 218] on button "Take Quiz" at bounding box center [1018, 220] width 55 height 21
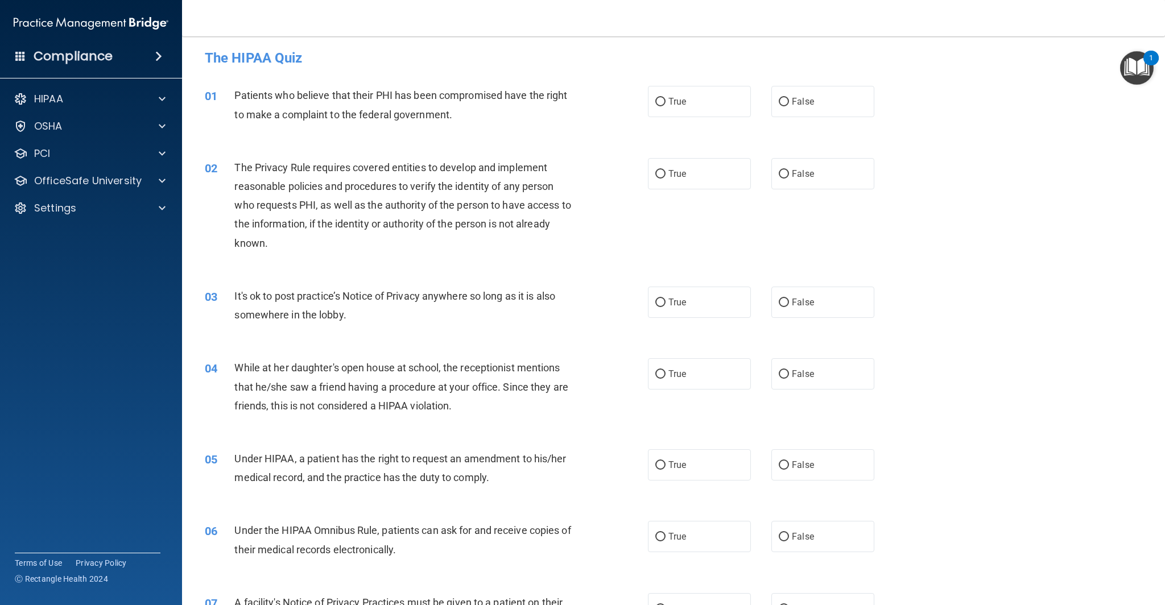
scroll to position [3, 0]
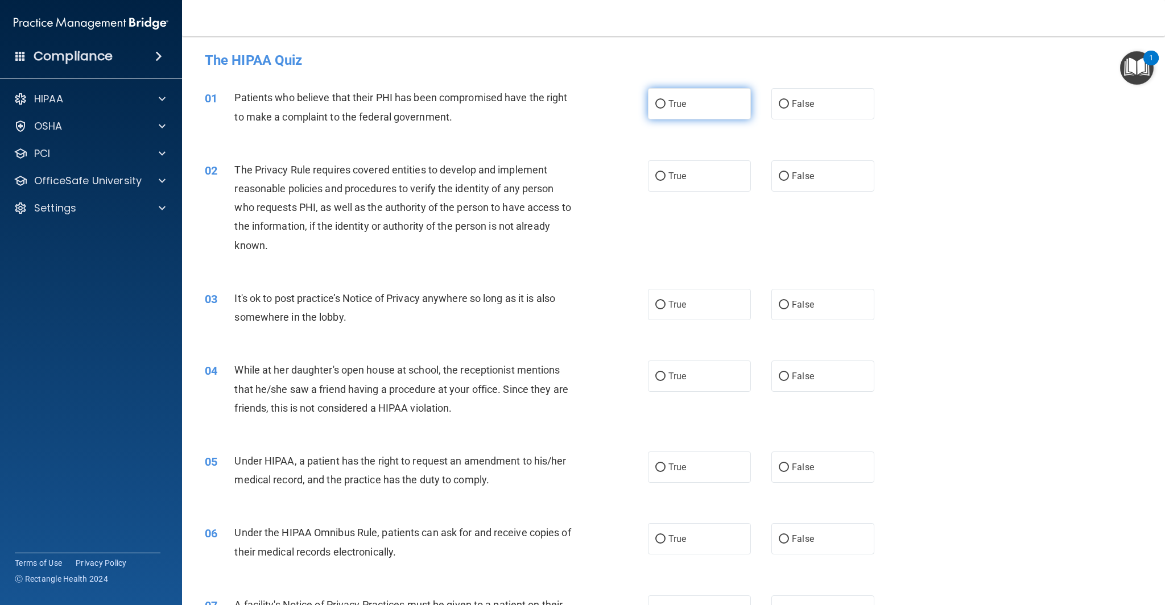
click at [659, 104] on input "True" at bounding box center [660, 104] width 10 height 9
radio input "true"
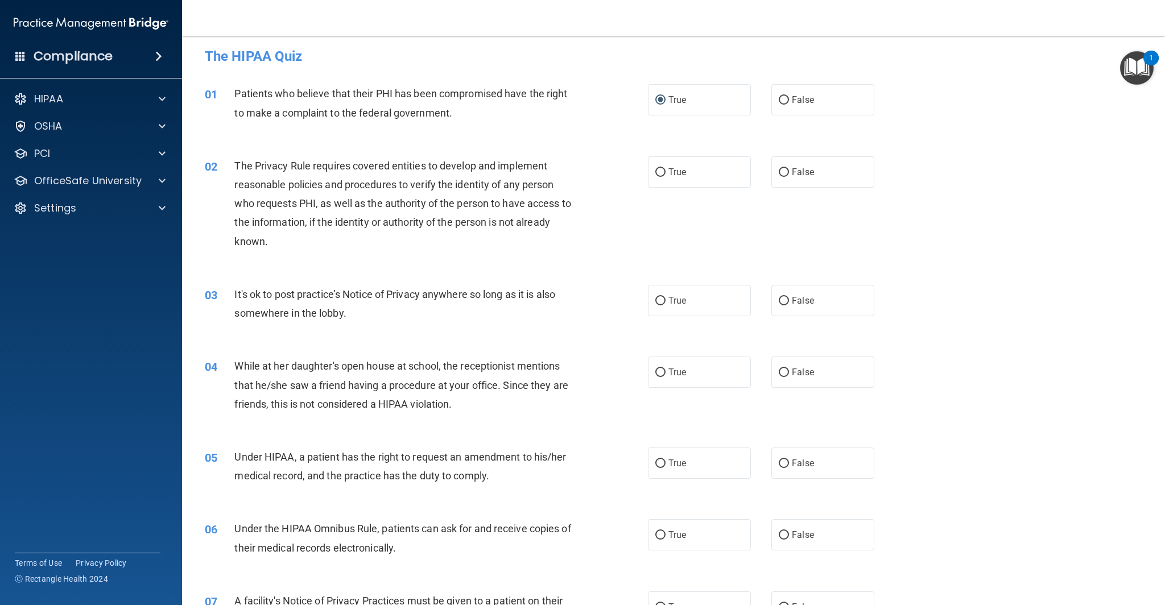
scroll to position [10, 0]
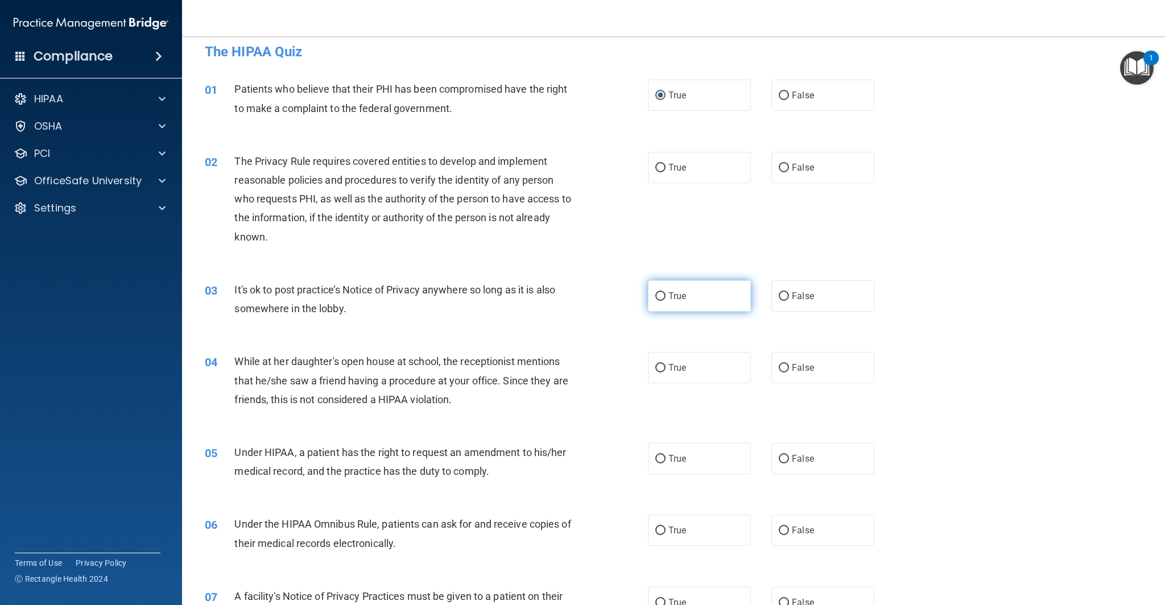
drag, startPoint x: 662, startPoint y: 297, endPoint x: 666, endPoint y: 308, distance: 12.1
click at [662, 297] on input "True" at bounding box center [660, 296] width 10 height 9
radio input "true"
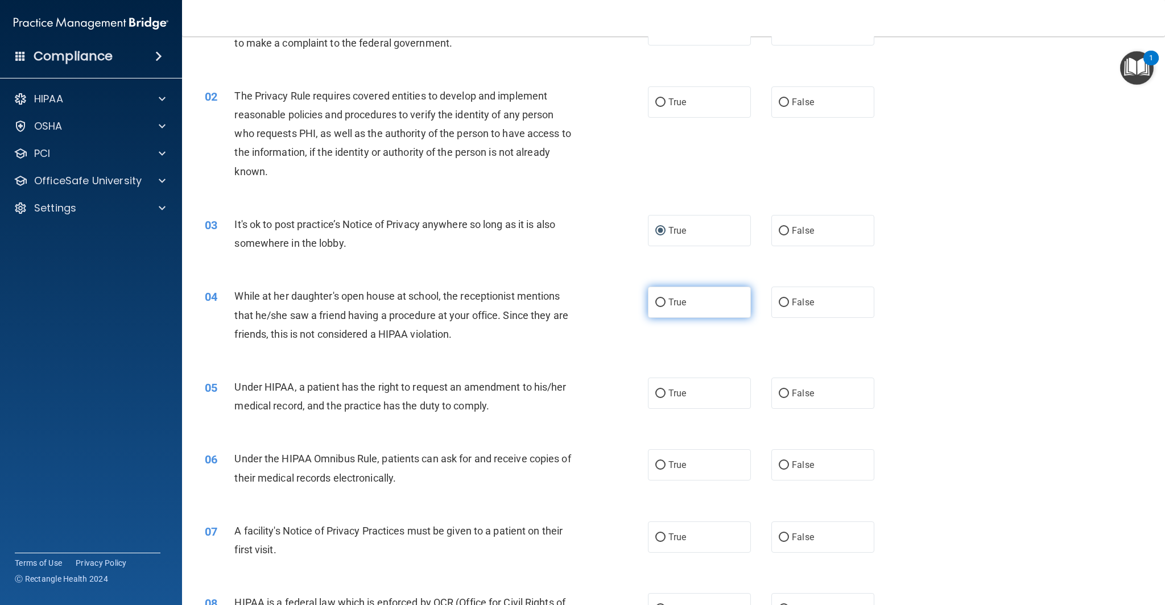
scroll to position [78, 0]
click at [785, 300] on input "False" at bounding box center [784, 300] width 10 height 9
radio input "true"
drag, startPoint x: 660, startPoint y: 100, endPoint x: 656, endPoint y: 133, distance: 33.2
click at [660, 101] on input "True" at bounding box center [660, 100] width 10 height 9
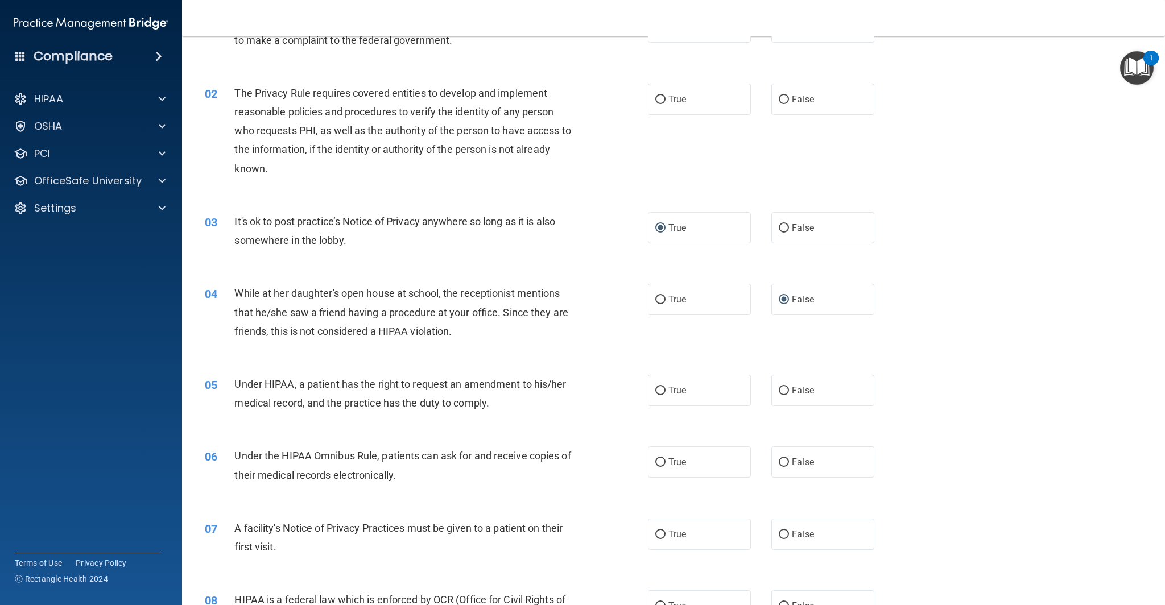
radio input "true"
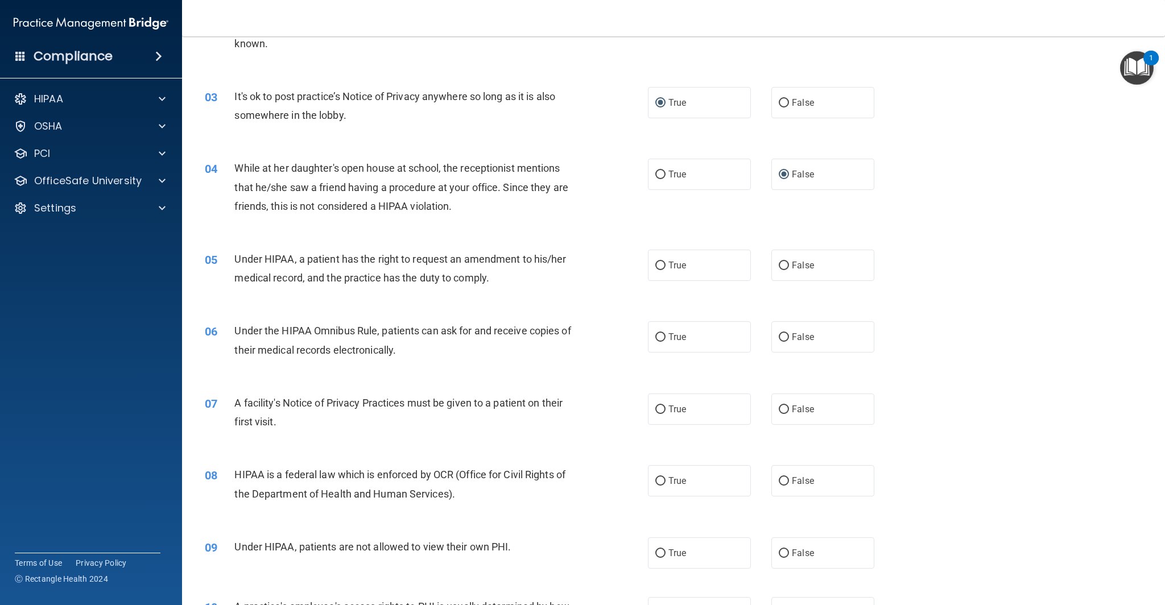
scroll to position [209, 0]
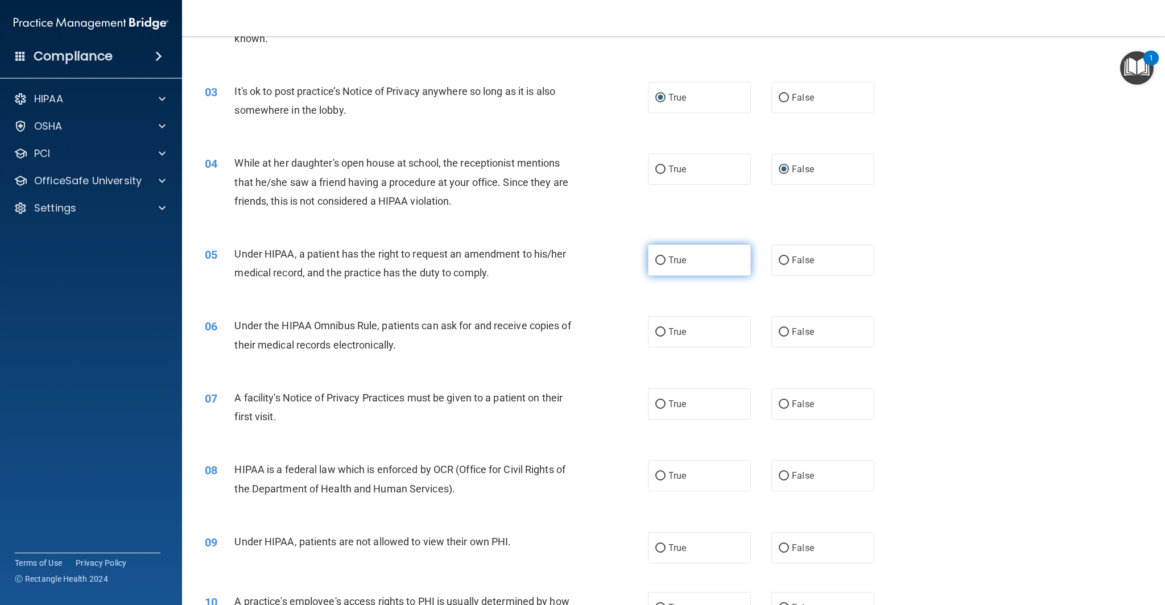
click at [660, 261] on input "True" at bounding box center [660, 261] width 10 height 9
radio input "true"
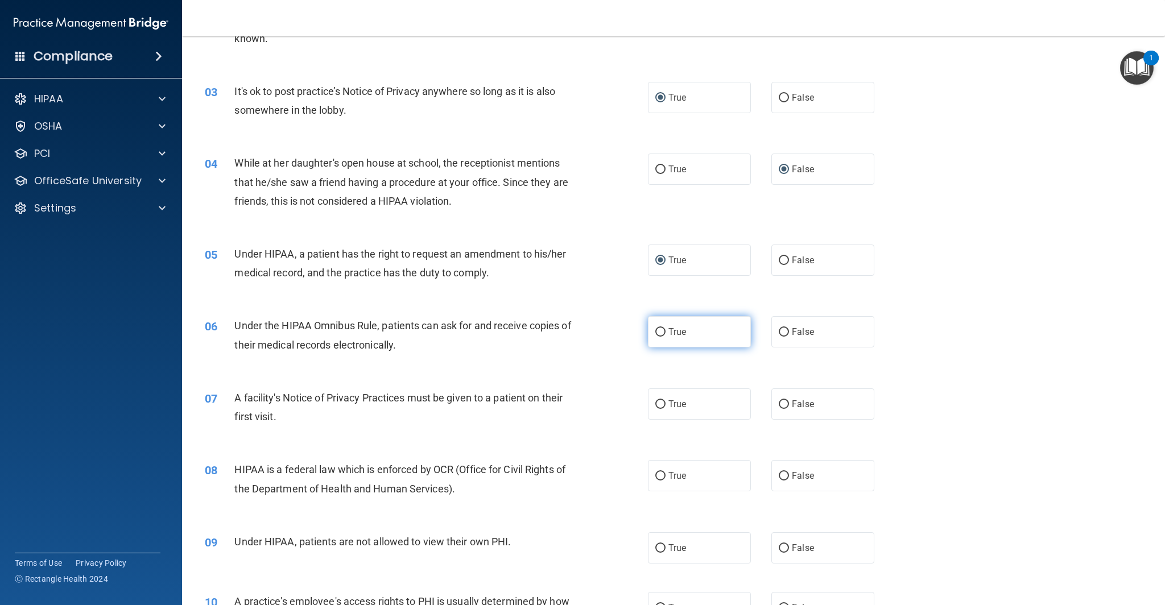
click at [660, 333] on input "True" at bounding box center [660, 332] width 10 height 9
radio input "true"
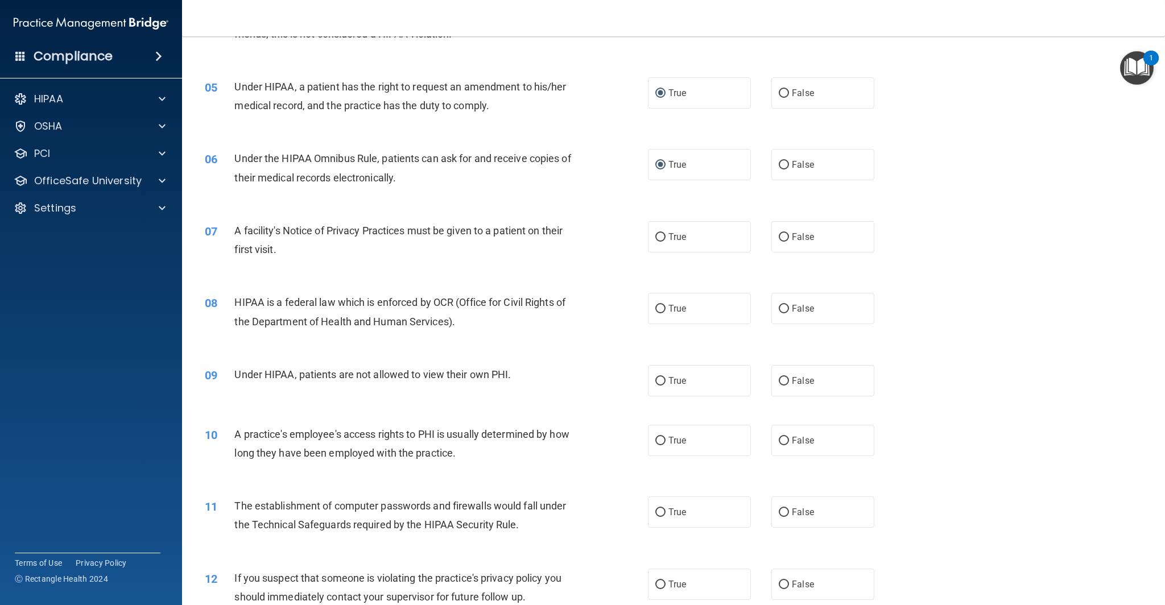
scroll to position [393, 0]
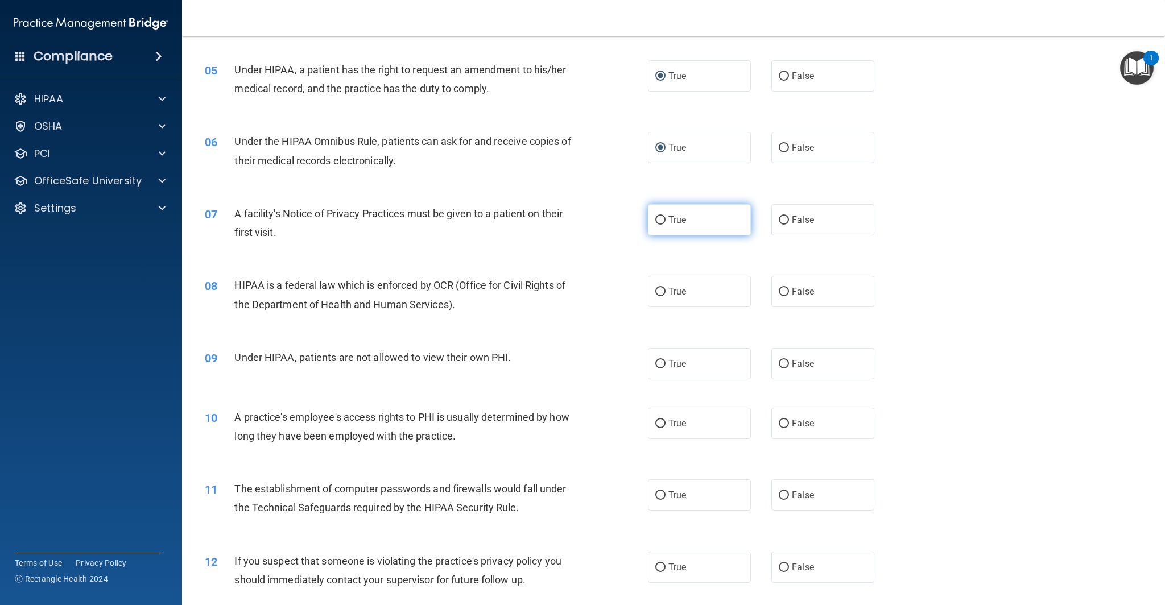
drag, startPoint x: 664, startPoint y: 217, endPoint x: 658, endPoint y: 225, distance: 10.1
click at [664, 218] on input "True" at bounding box center [660, 220] width 10 height 9
radio input "true"
click at [658, 294] on input "True" at bounding box center [660, 292] width 10 height 9
radio input "true"
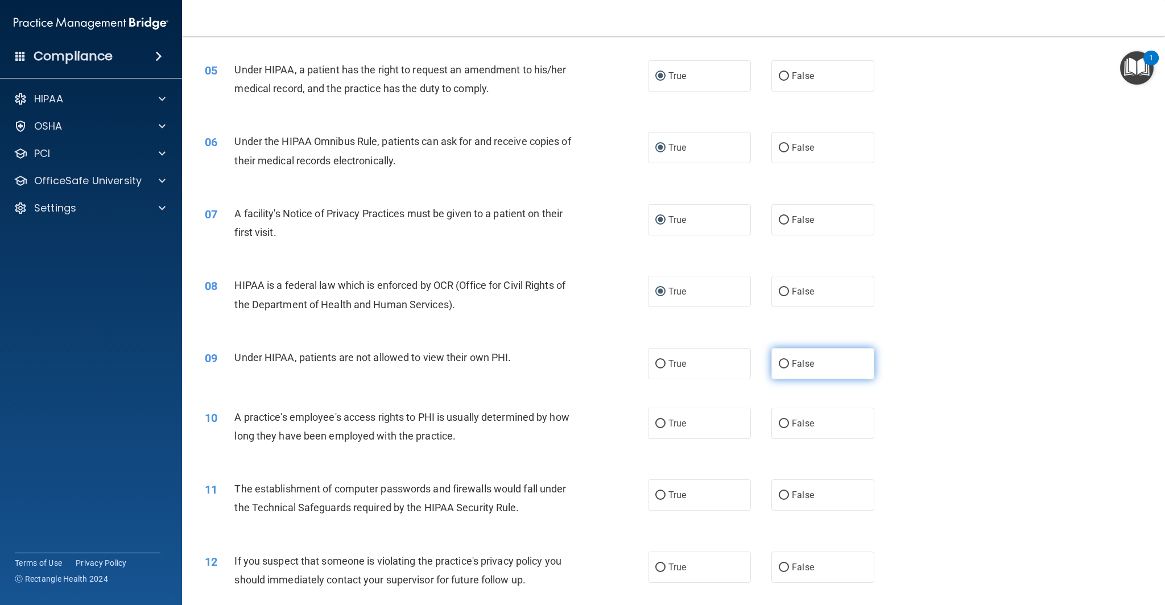
click at [784, 365] on input "False" at bounding box center [784, 364] width 10 height 9
radio input "true"
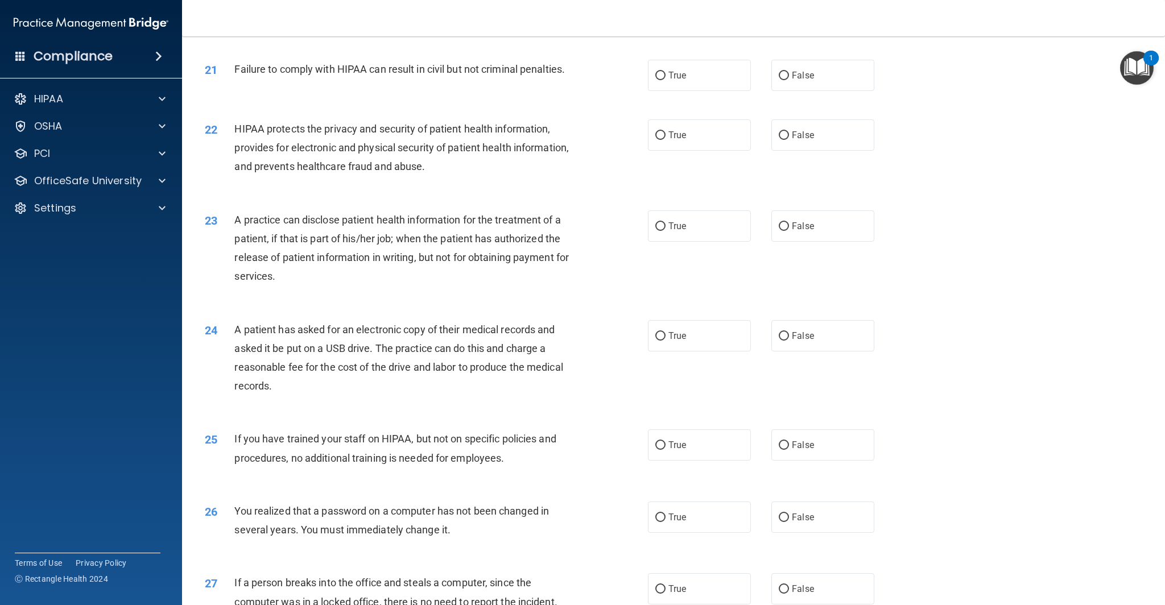
scroll to position [1905, 0]
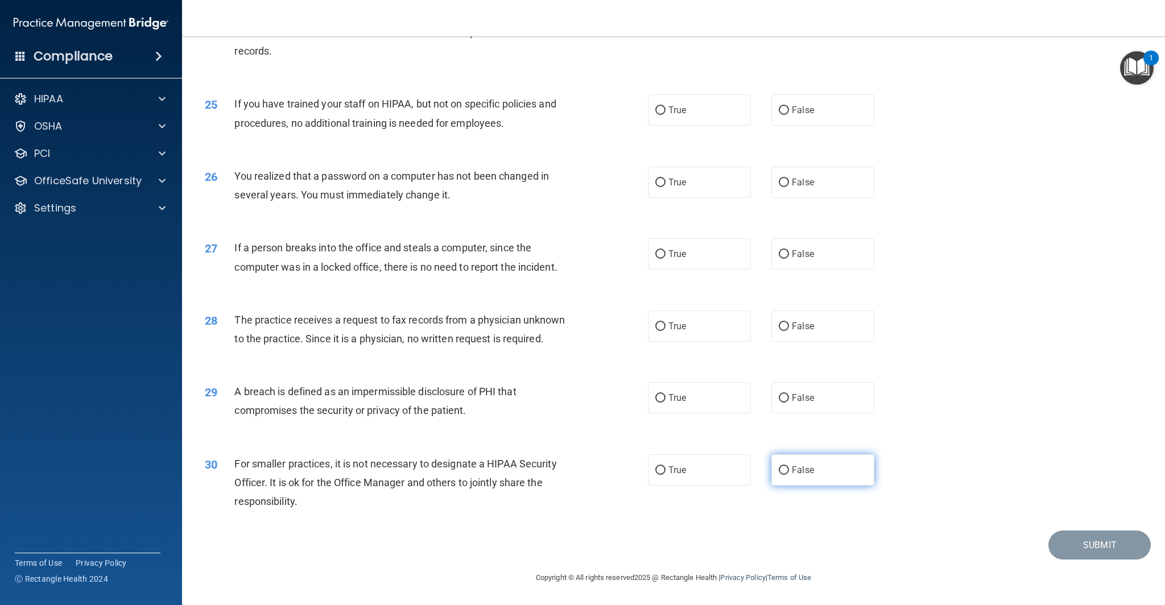
click at [784, 470] on input "False" at bounding box center [784, 470] width 10 height 9
radio input "true"
click at [659, 399] on input "True" at bounding box center [660, 398] width 10 height 9
radio input "true"
click at [659, 328] on input "True" at bounding box center [660, 326] width 10 height 9
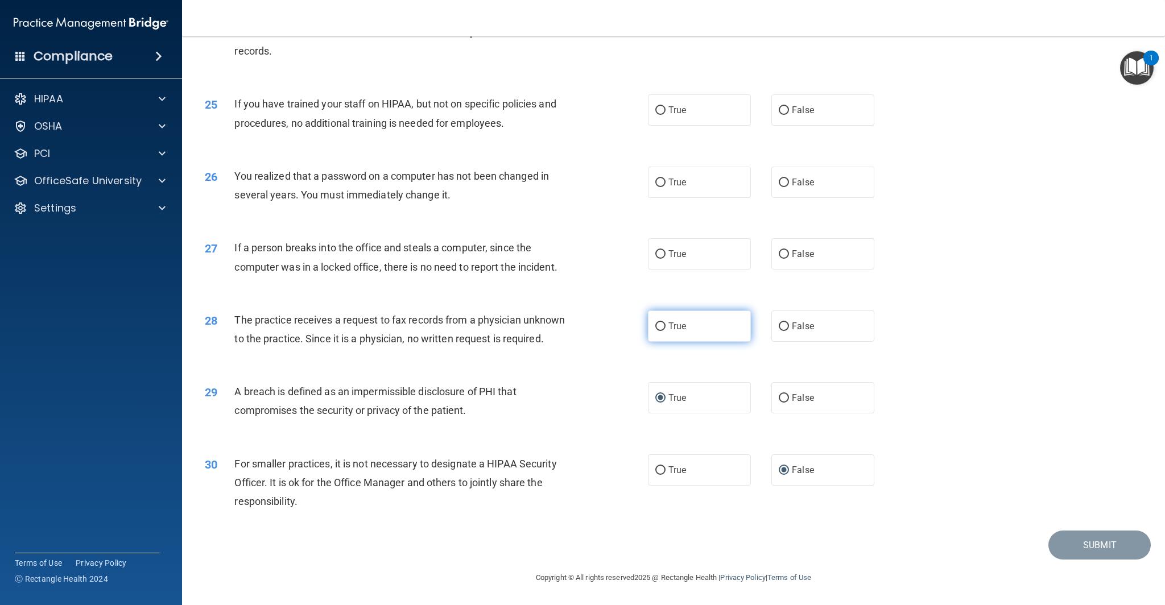
radio input "true"
click at [783, 253] on input "False" at bounding box center [784, 254] width 10 height 9
radio input "true"
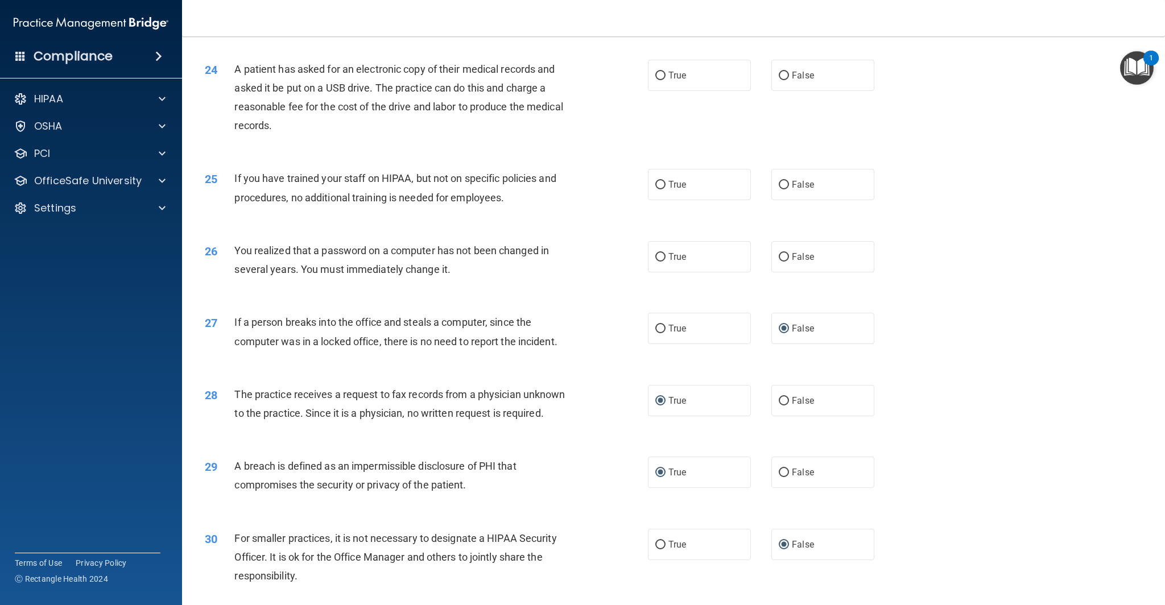
scroll to position [1826, 0]
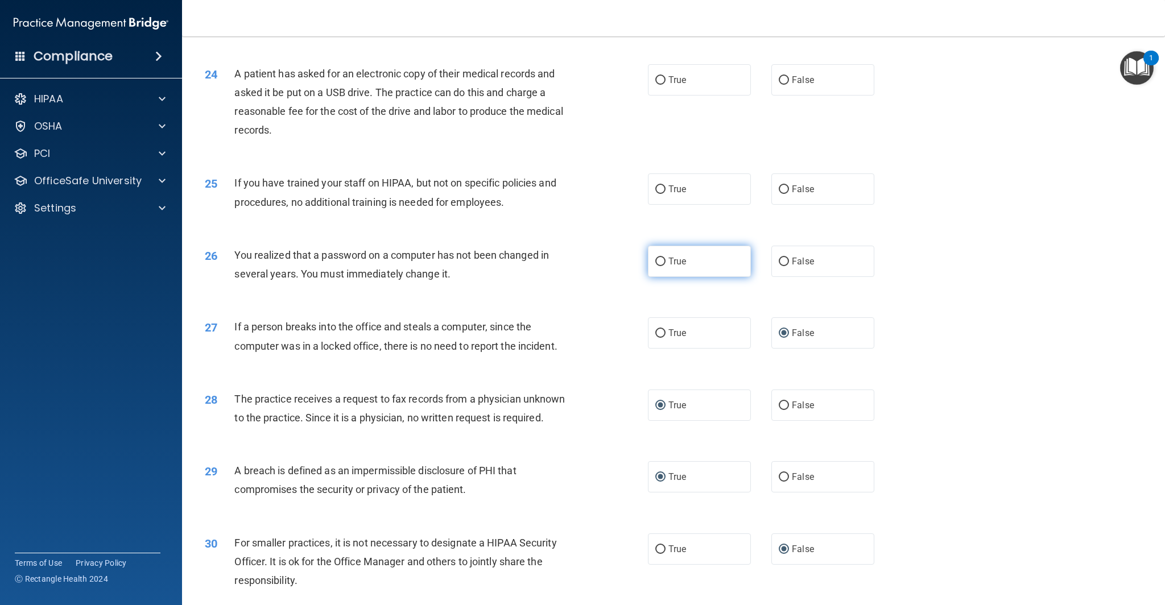
click at [660, 261] on input "True" at bounding box center [660, 262] width 10 height 9
radio input "true"
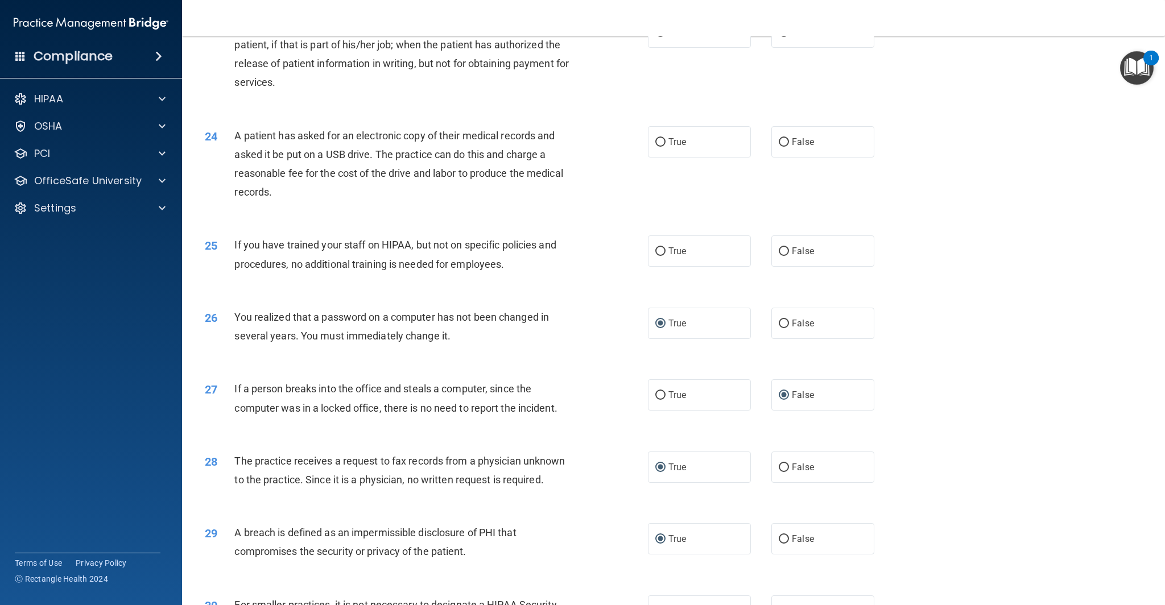
scroll to position [1763, 0]
click at [783, 253] on input "False" at bounding box center [784, 252] width 10 height 9
radio input "true"
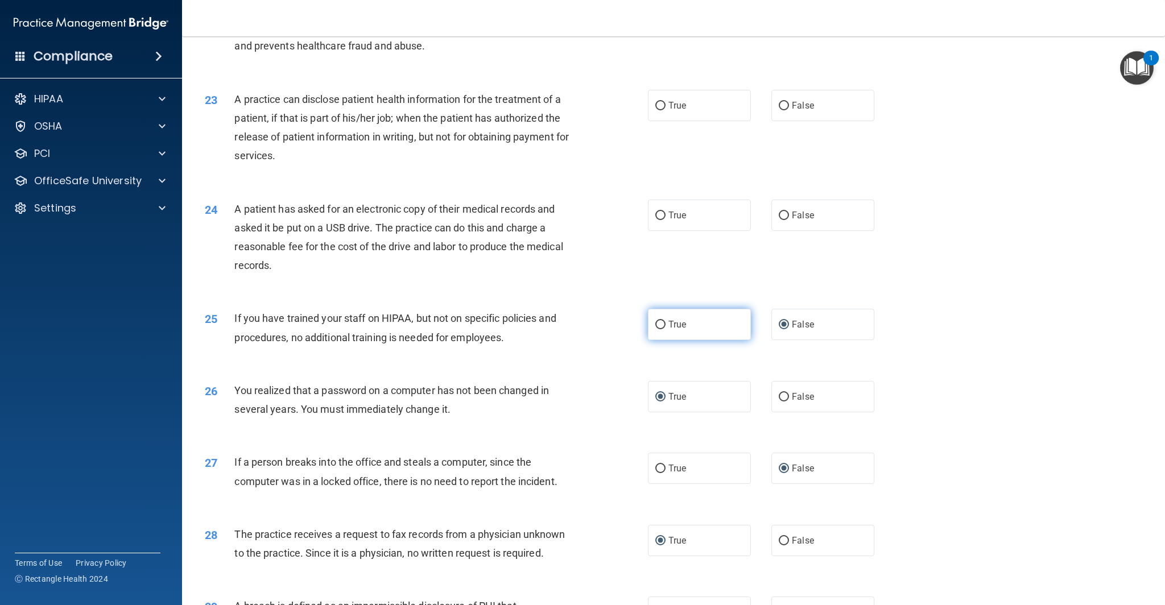
scroll to position [1685, 0]
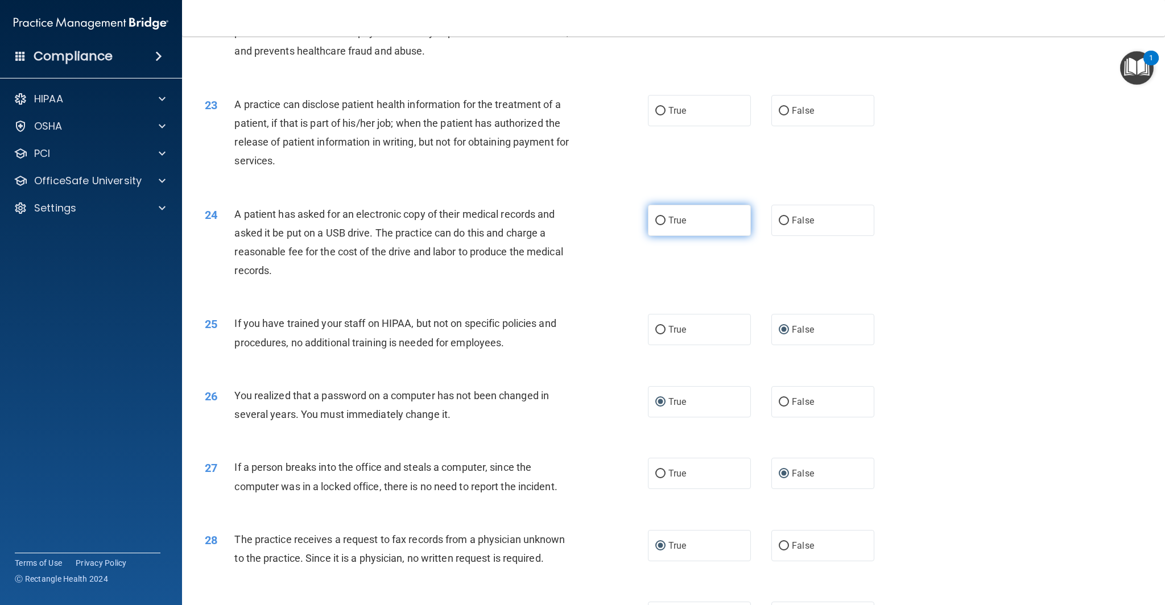
drag, startPoint x: 663, startPoint y: 220, endPoint x: 662, endPoint y: 227, distance: 6.9
click at [663, 220] on input "True" at bounding box center [660, 221] width 10 height 9
radio input "true"
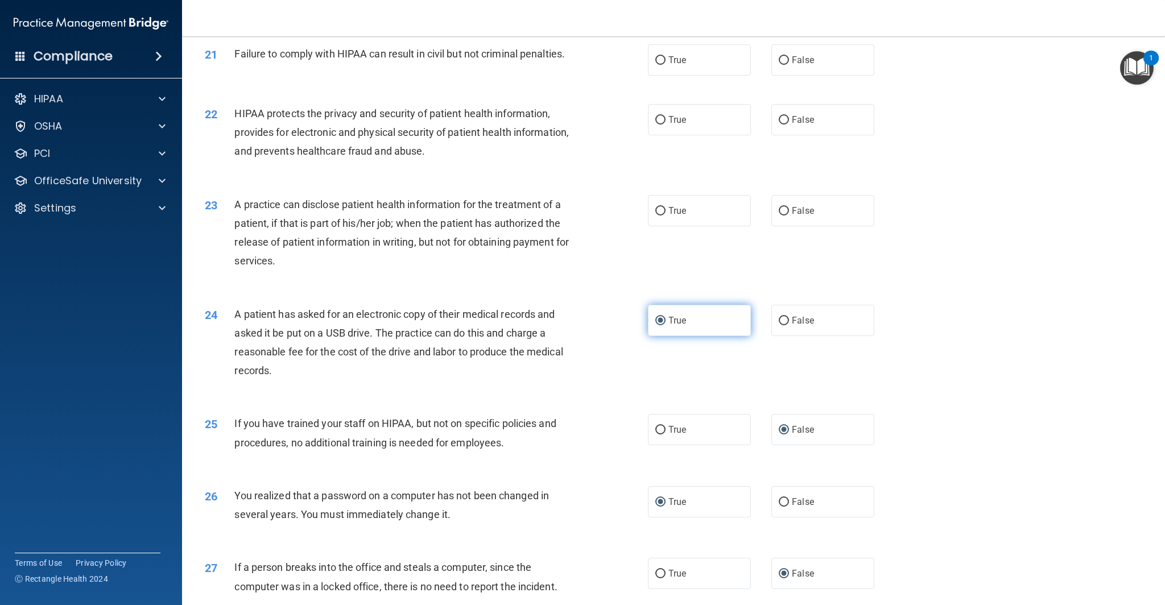
scroll to position [1583, 0]
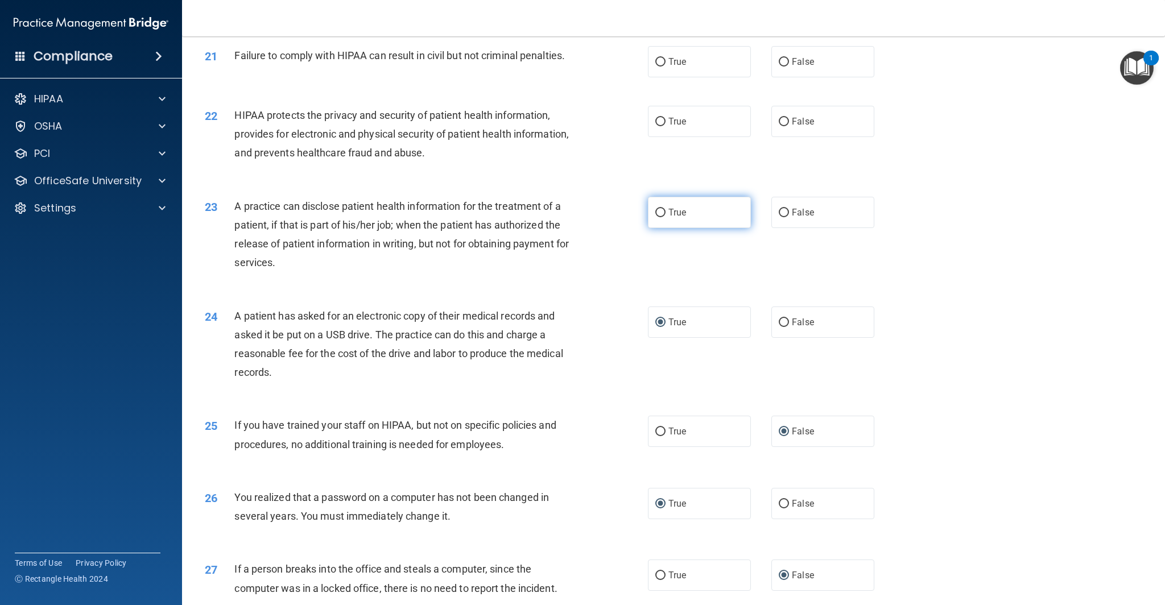
click at [662, 213] on input "True" at bounding box center [660, 213] width 10 height 9
radio input "true"
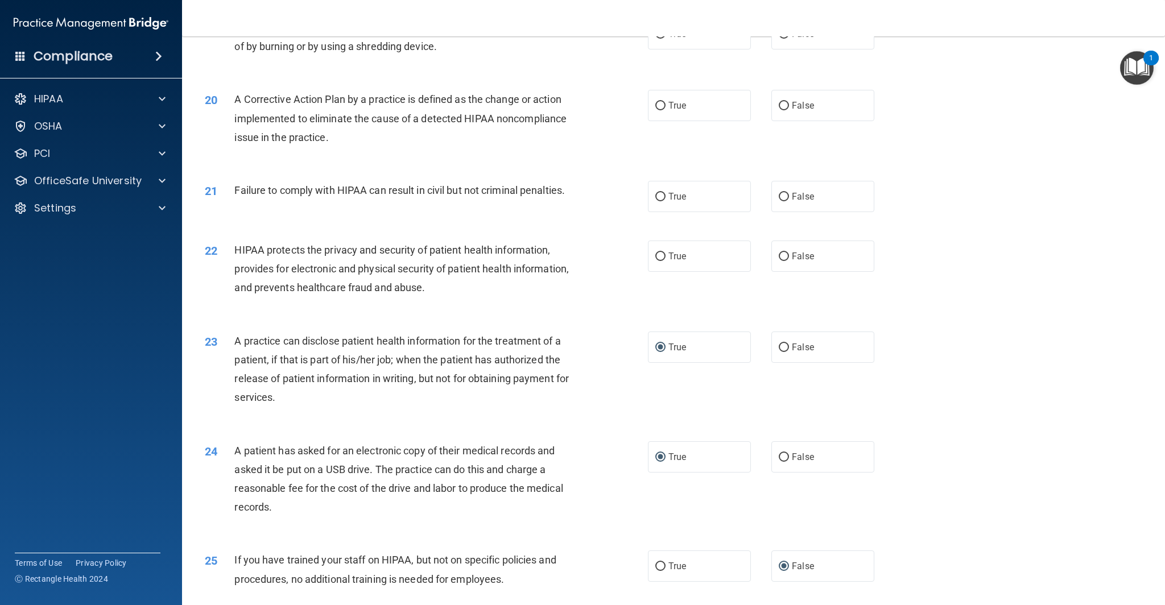
scroll to position [1448, 0]
click at [661, 257] on input "True" at bounding box center [660, 257] width 10 height 9
radio input "true"
click at [779, 196] on input "False" at bounding box center [784, 197] width 10 height 9
radio input "true"
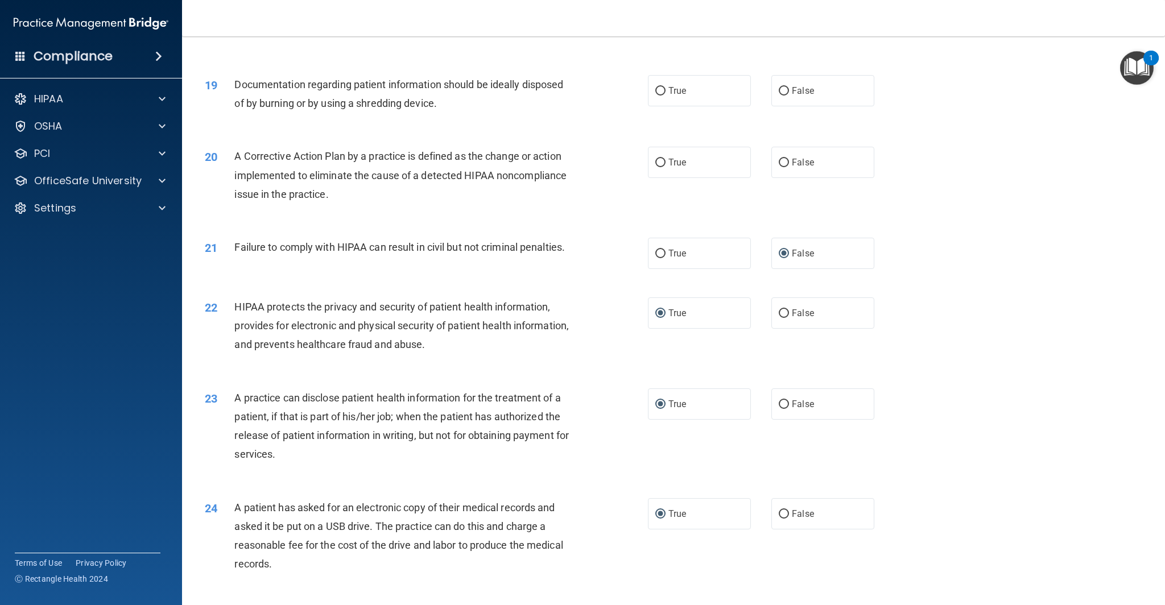
scroll to position [1366, 0]
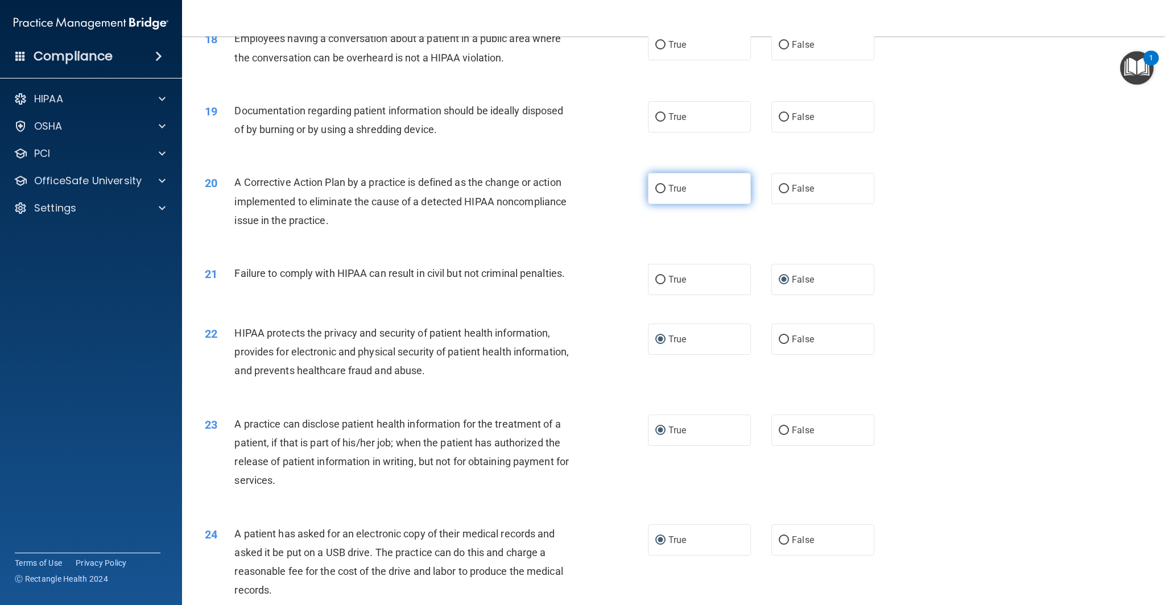
click at [664, 189] on input "True" at bounding box center [660, 189] width 10 height 9
radio input "true"
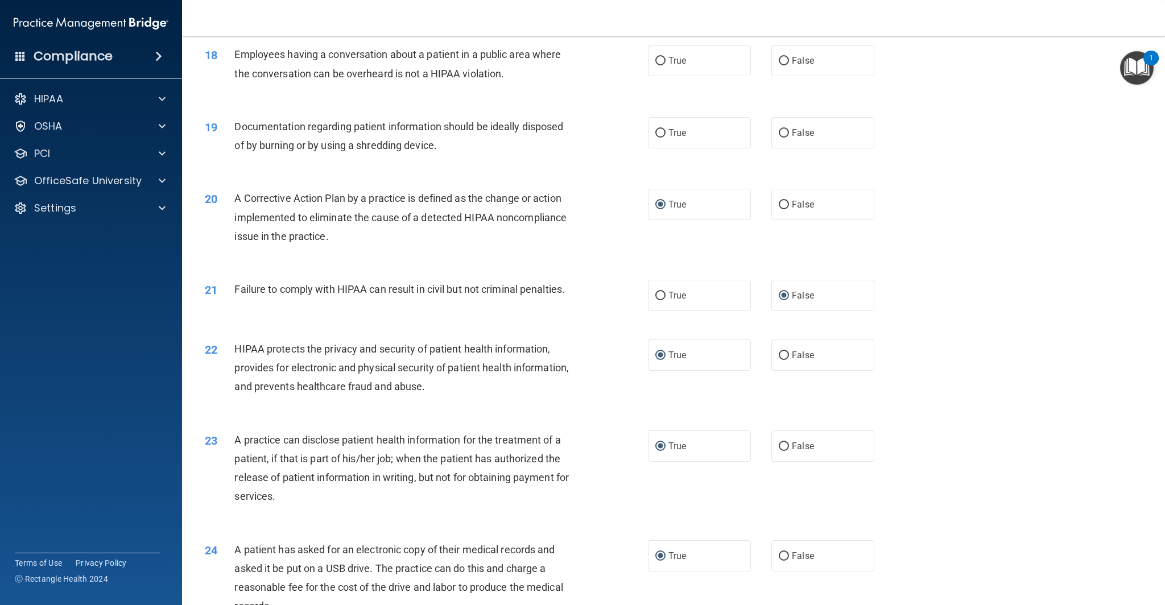
scroll to position [1339, 0]
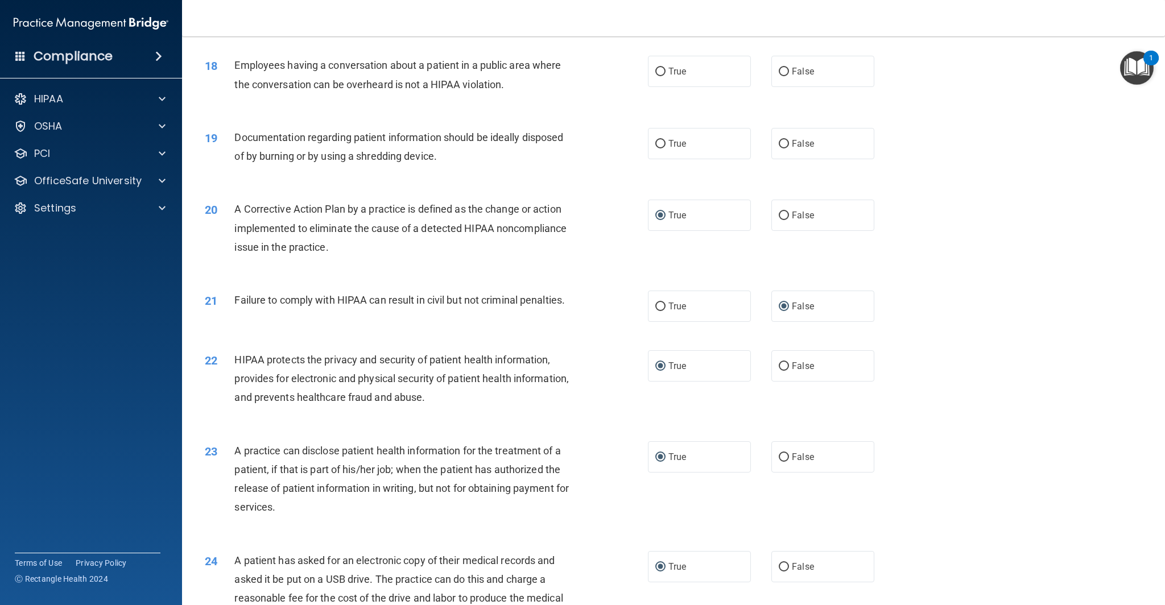
drag, startPoint x: 658, startPoint y: 141, endPoint x: 664, endPoint y: 159, distance: 19.4
click at [658, 141] on input "True" at bounding box center [660, 144] width 10 height 9
radio input "true"
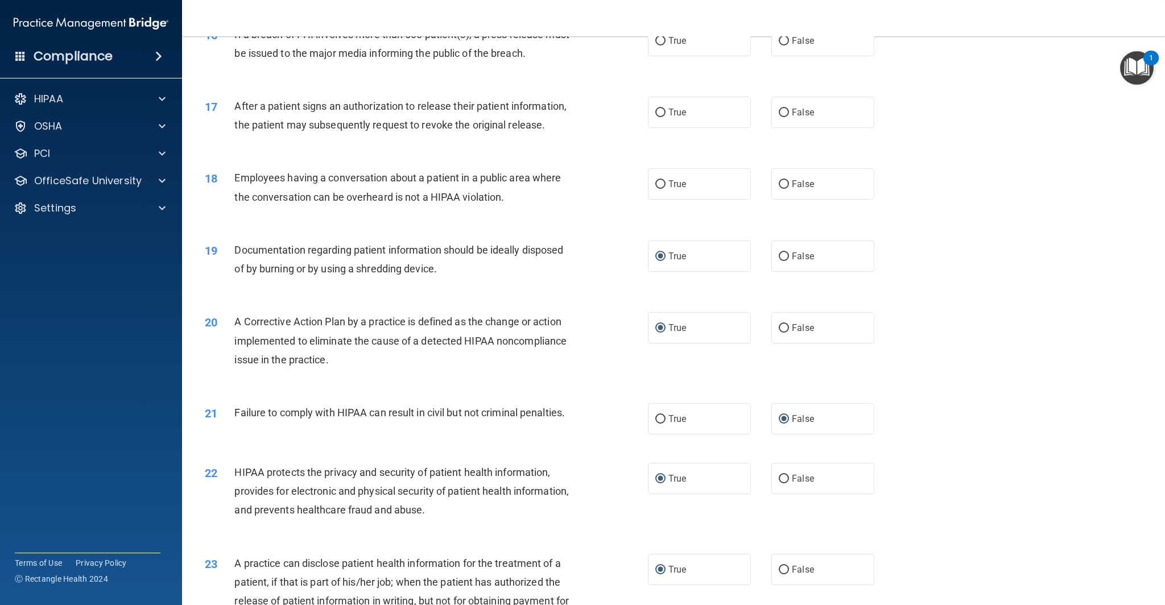
scroll to position [1225, 0]
click at [780, 187] on input "False" at bounding box center [784, 186] width 10 height 9
radio input "true"
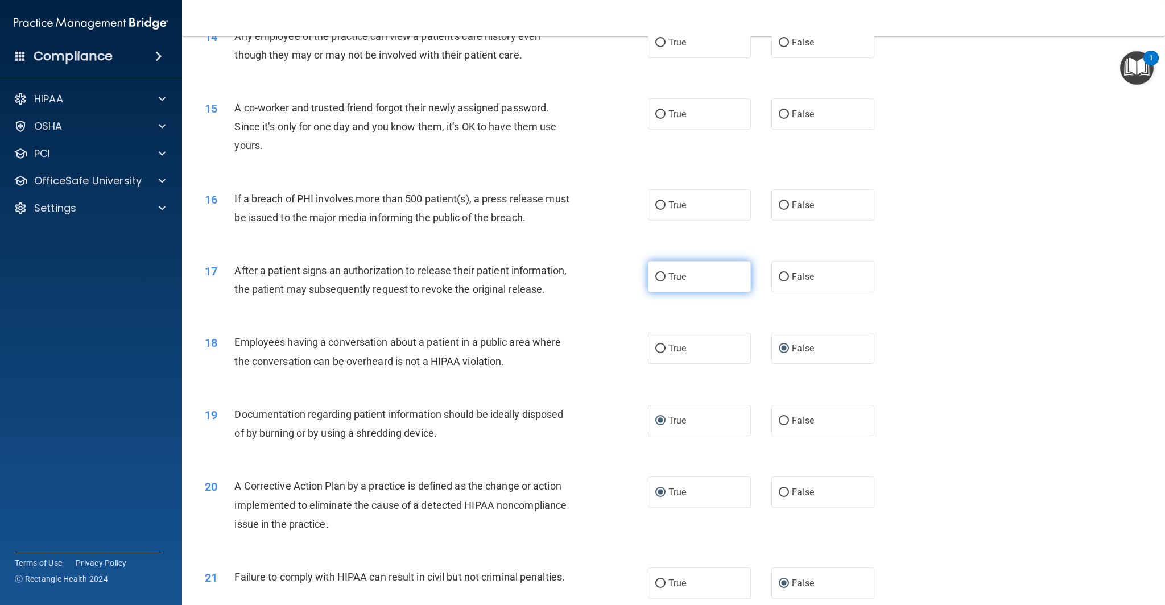
scroll to position [1060, 0]
click at [659, 281] on input "True" at bounding box center [660, 279] width 10 height 9
radio input "true"
click at [663, 208] on input "True" at bounding box center [660, 207] width 10 height 9
radio input "true"
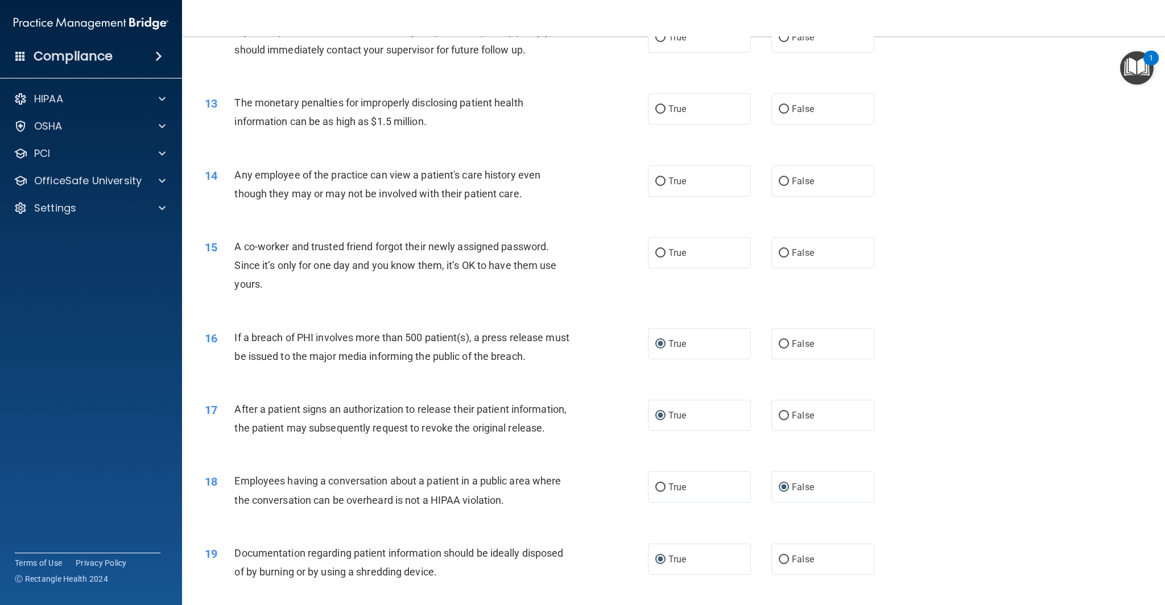
scroll to position [923, 0]
drag, startPoint x: 784, startPoint y: 251, endPoint x: 747, endPoint y: 247, distance: 36.6
click at [784, 251] on input "False" at bounding box center [784, 254] width 10 height 9
radio input "true"
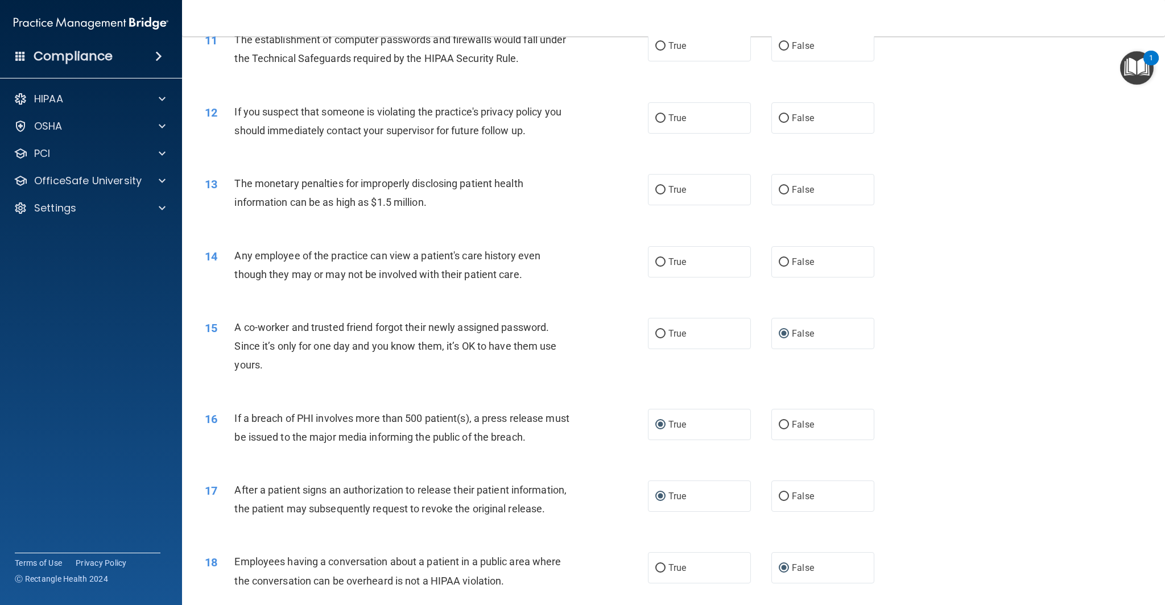
scroll to position [831, 0]
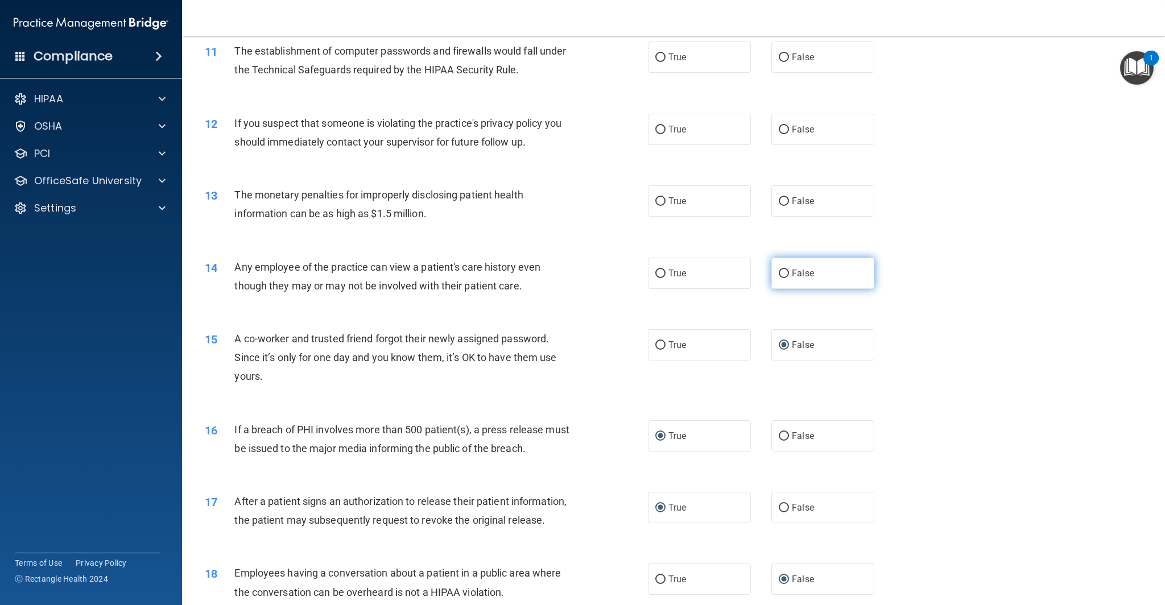
click at [784, 274] on input "False" at bounding box center [784, 274] width 10 height 9
radio input "true"
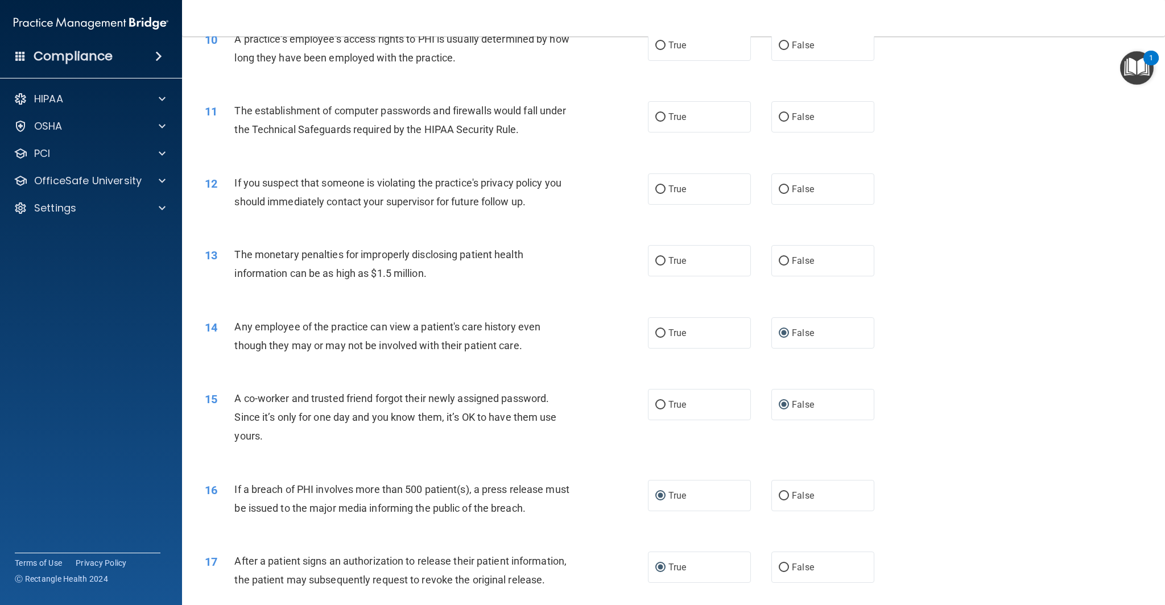
scroll to position [765, 0]
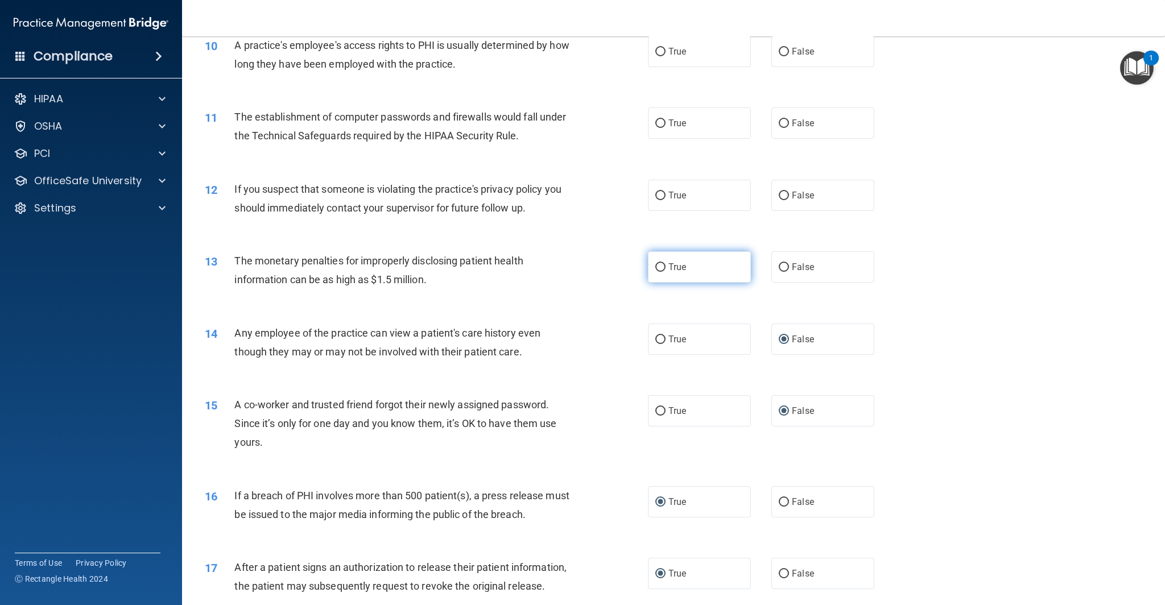
click at [660, 267] on input "True" at bounding box center [660, 267] width 10 height 9
radio input "true"
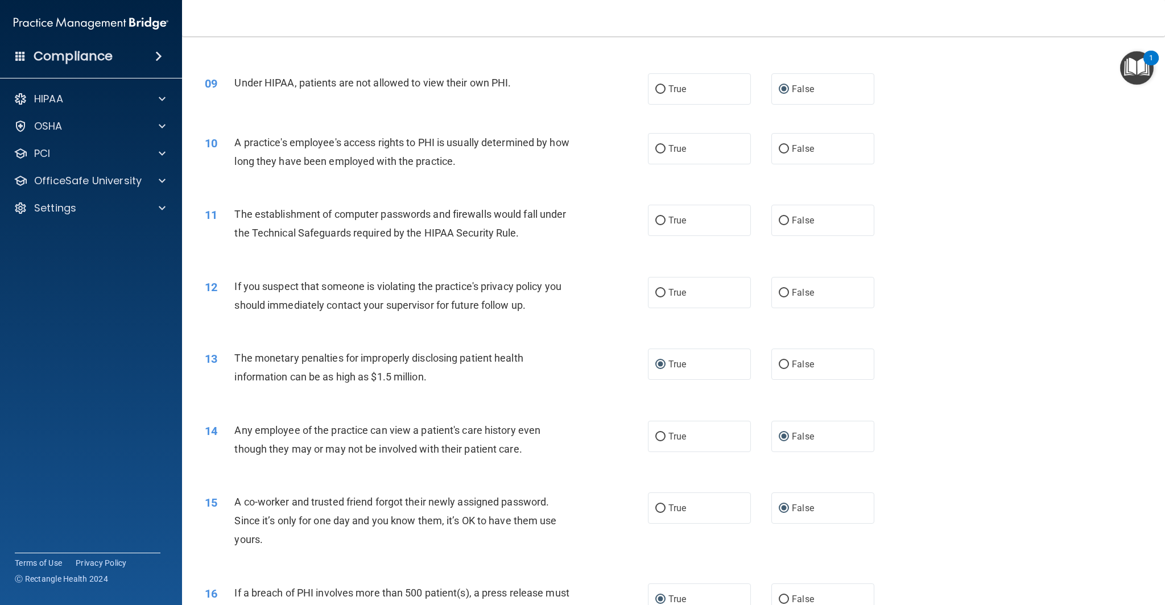
scroll to position [669, 0]
click at [659, 292] on input "True" at bounding box center [660, 291] width 10 height 9
radio input "true"
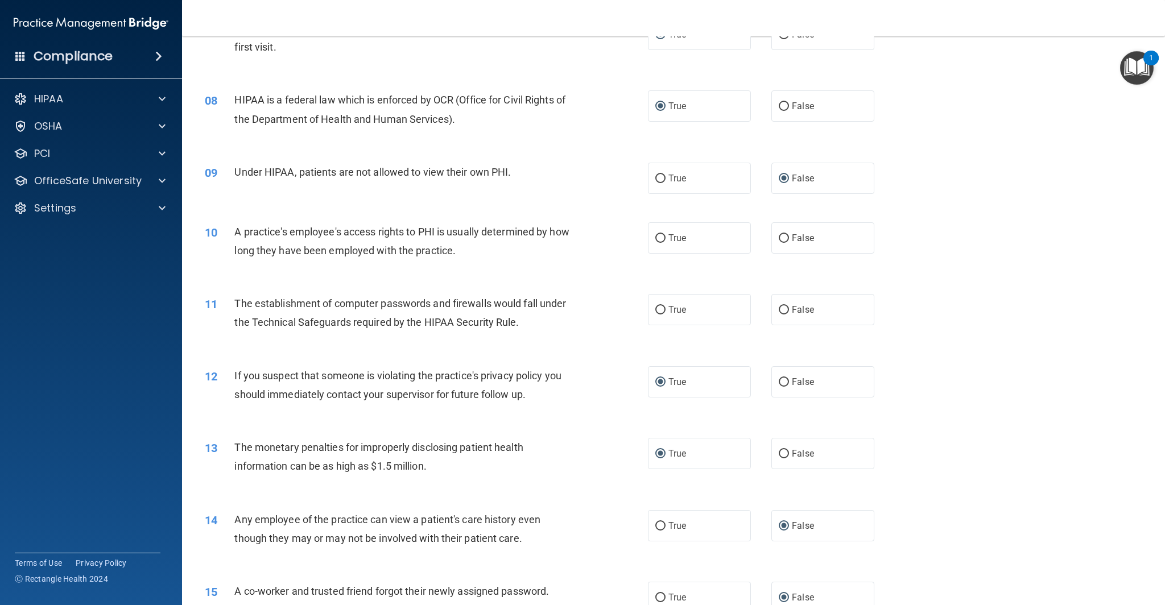
scroll to position [578, 0]
click at [661, 310] on input "True" at bounding box center [660, 311] width 10 height 9
radio input "true"
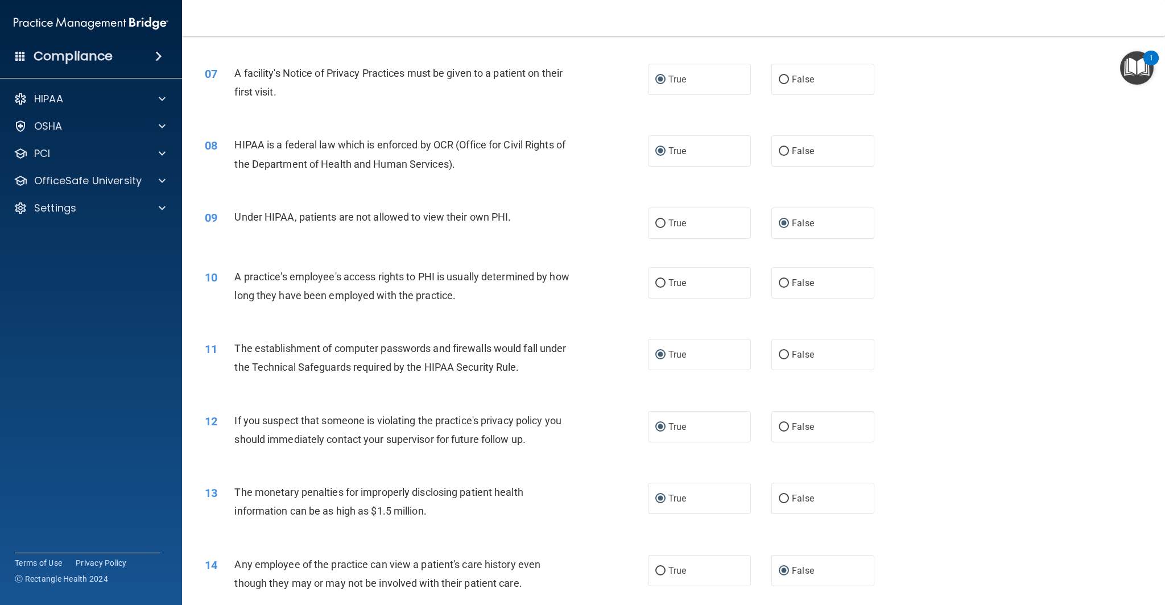
scroll to position [533, 0]
drag, startPoint x: 780, startPoint y: 282, endPoint x: 838, endPoint y: 286, distance: 58.2
click at [780, 282] on input "False" at bounding box center [784, 284] width 10 height 9
radio input "true"
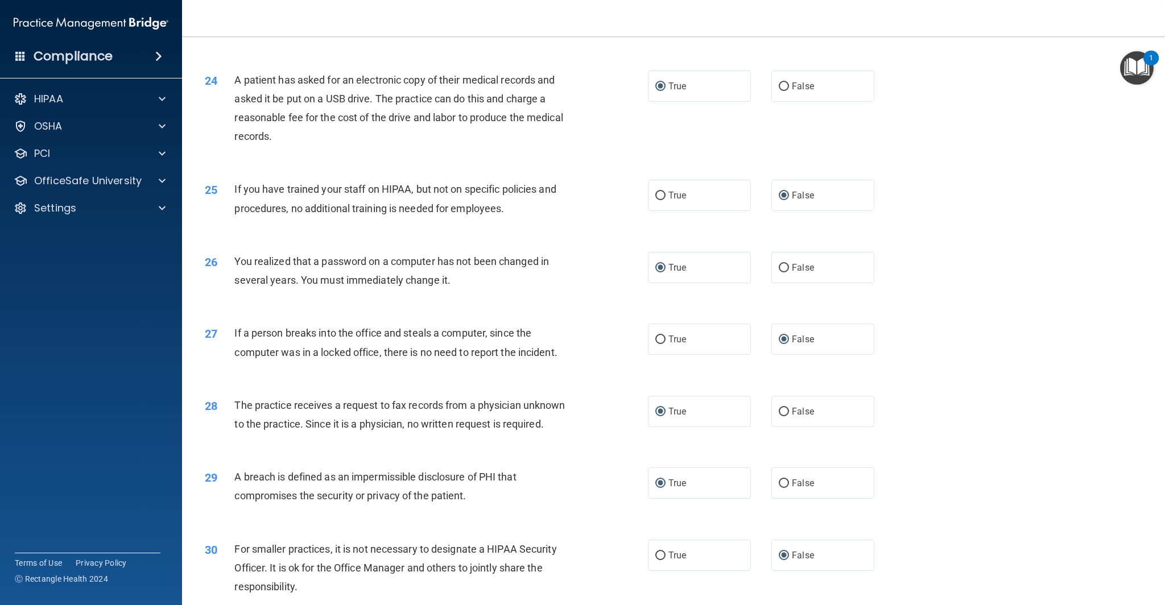
scroll to position [1905, 0]
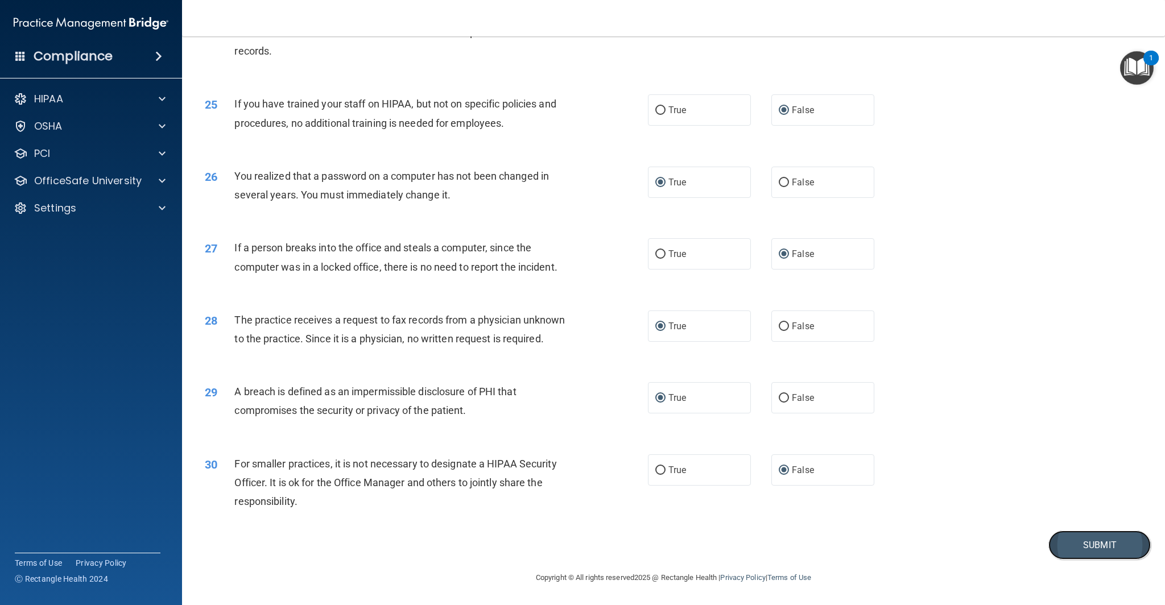
click at [1073, 546] on button "Submit" at bounding box center [1099, 545] width 102 height 29
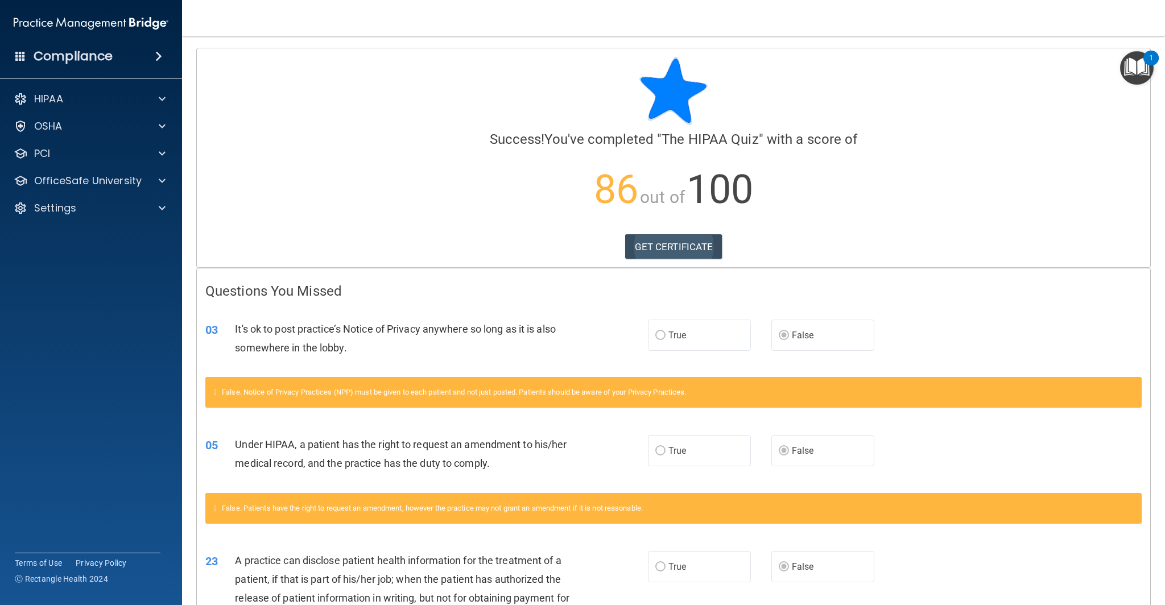
click at [704, 262] on div "Calculating your score.... Success! You've completed " The HIPAA Quiz " with a …" at bounding box center [673, 157] width 953 height 219
click at [691, 252] on link "GET CERTIFICATE" at bounding box center [673, 246] width 97 height 25
click at [114, 103] on div "HIPAA" at bounding box center [75, 99] width 141 height 14
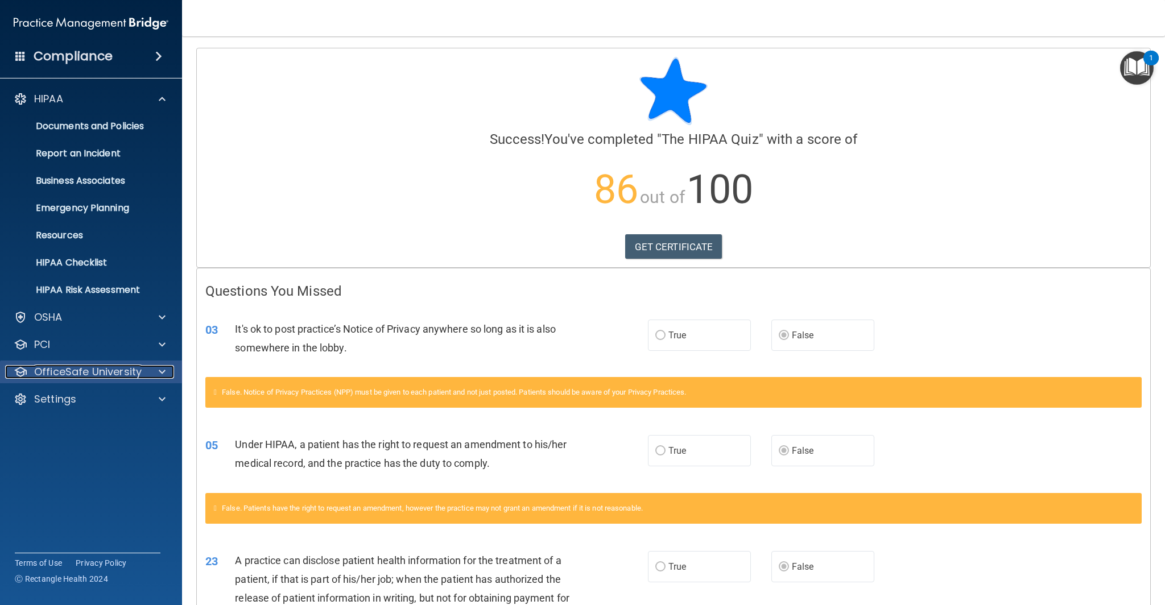
click at [121, 372] on p "OfficeSafe University" at bounding box center [87, 372] width 107 height 14
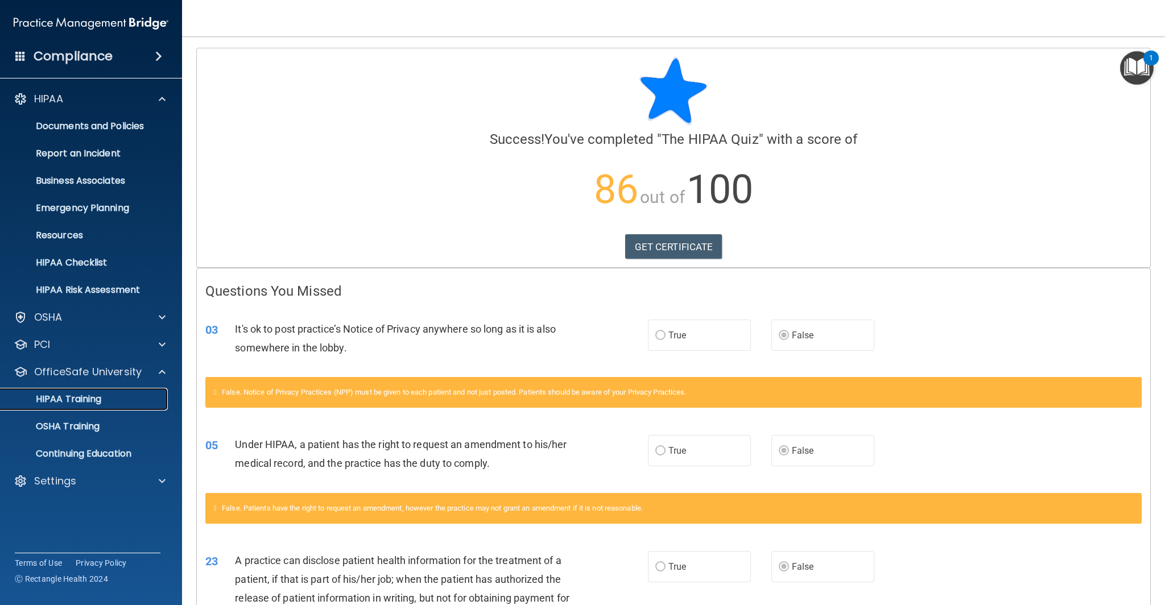
click at [86, 402] on p "HIPAA Training" at bounding box center [54, 399] width 94 height 11
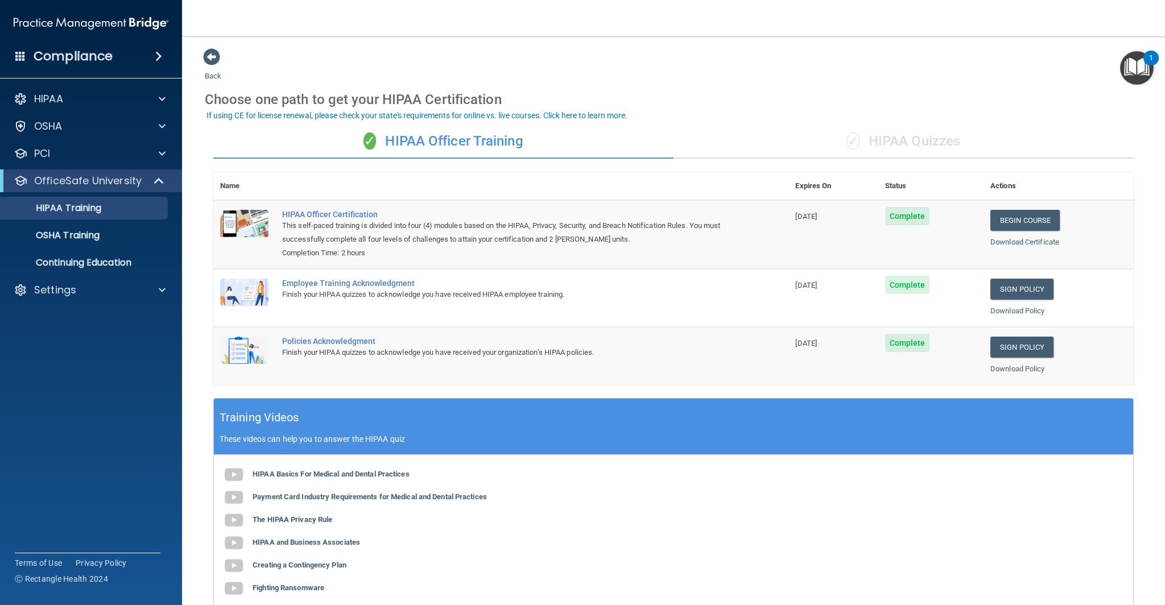
click at [900, 147] on div "✓ HIPAA Quizzes" at bounding box center [903, 142] width 460 height 34
